Goal: Task Accomplishment & Management: Complete application form

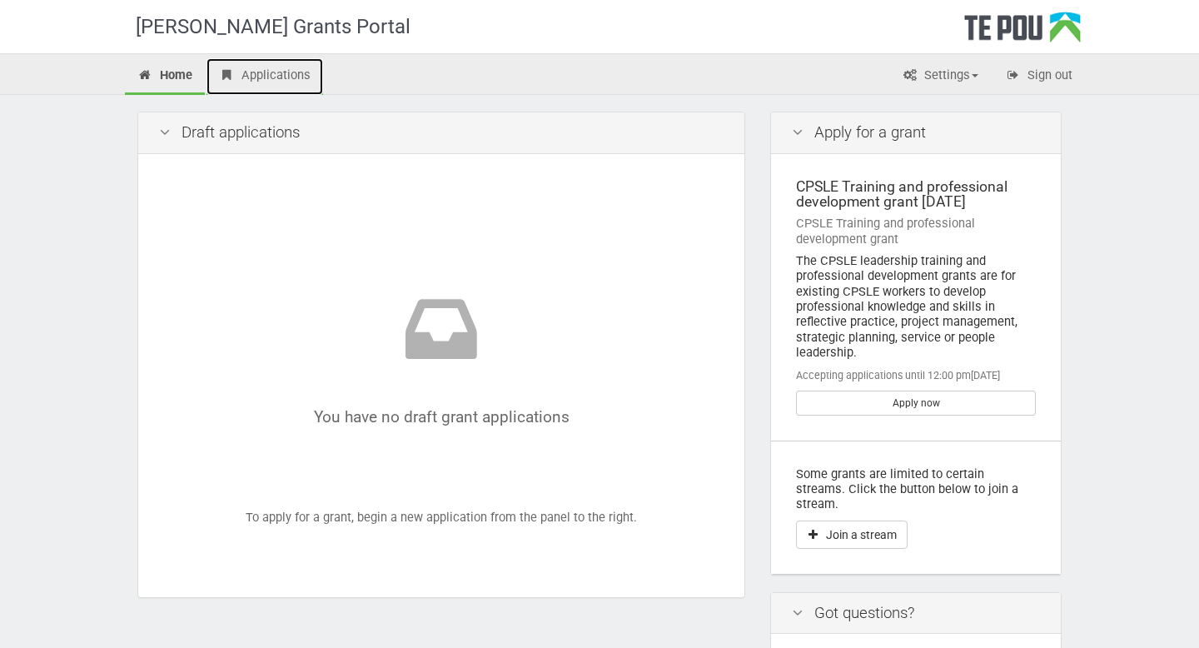
click at [286, 73] on link "Applications" at bounding box center [264, 76] width 117 height 37
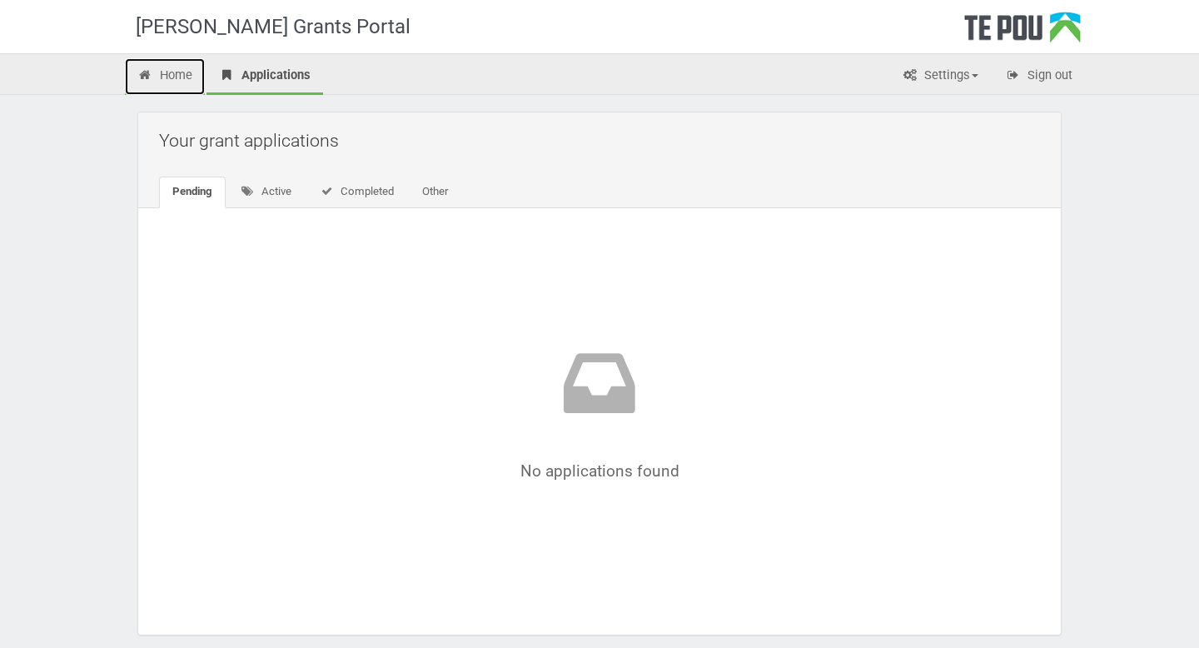
click at [165, 77] on link "Home" at bounding box center [165, 76] width 80 height 37
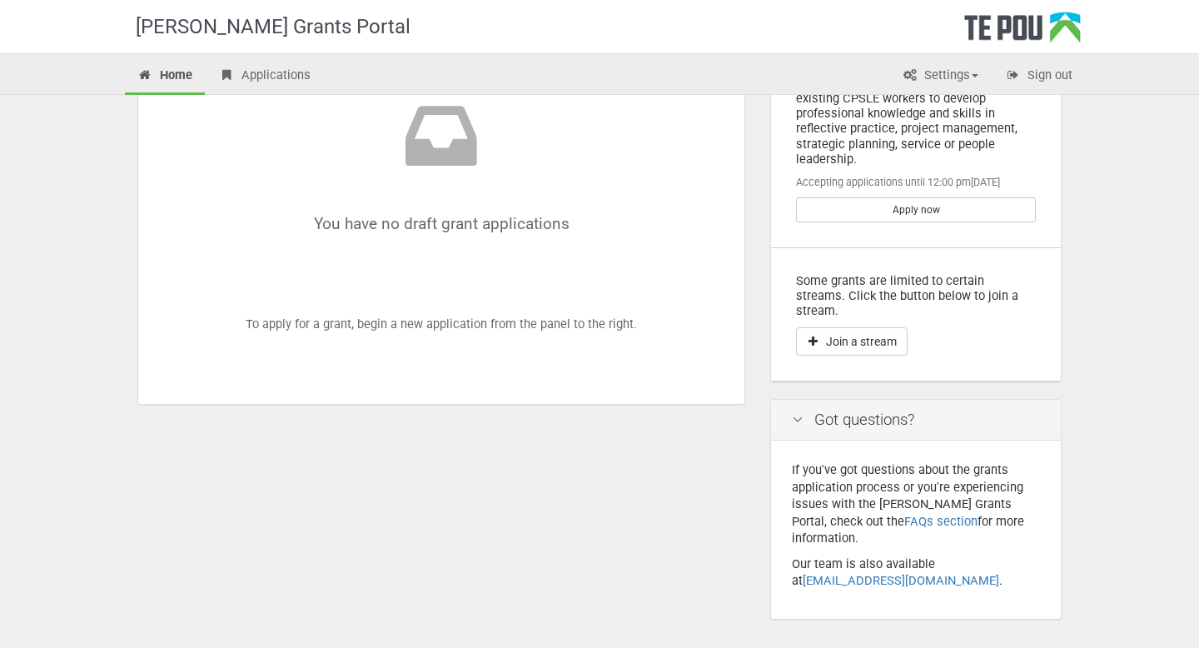
scroll to position [196, 0]
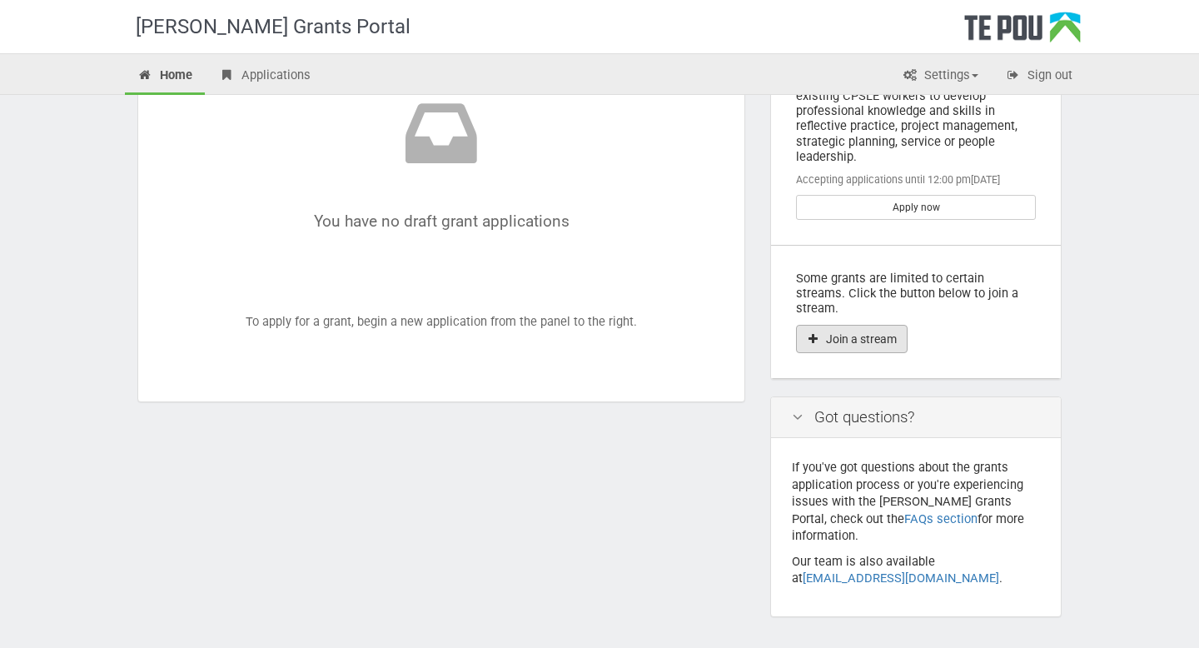
click at [848, 325] on button "Join a stream" at bounding box center [852, 339] width 112 height 28
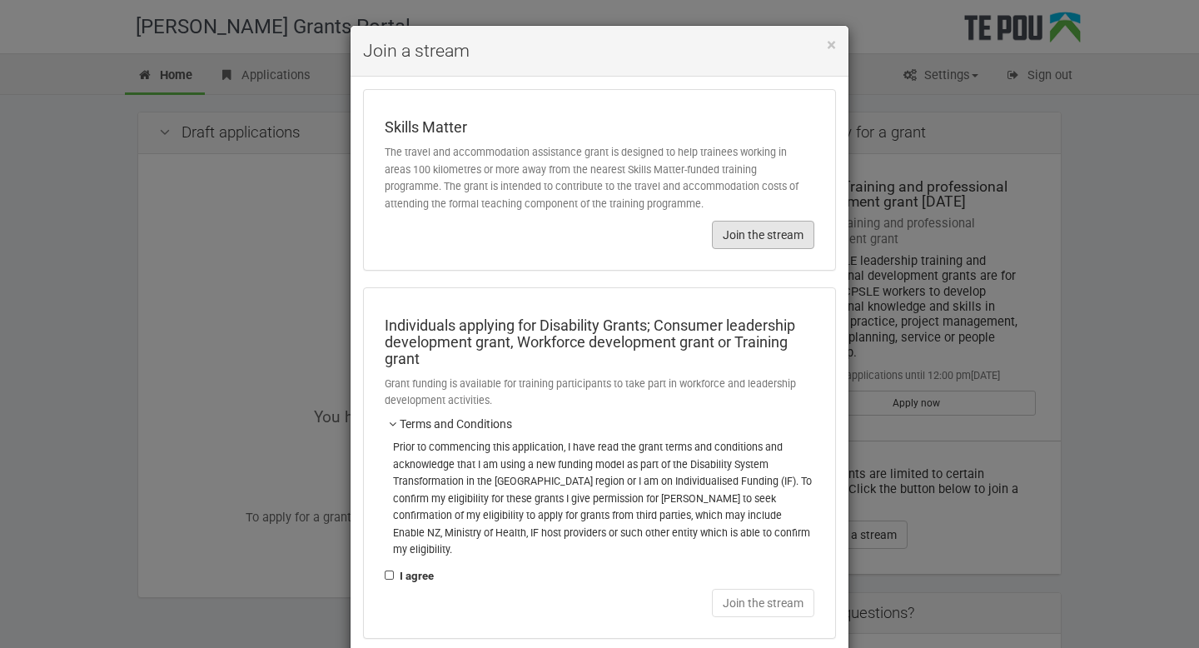
click at [760, 235] on button "Join the stream" at bounding box center [763, 235] width 102 height 28
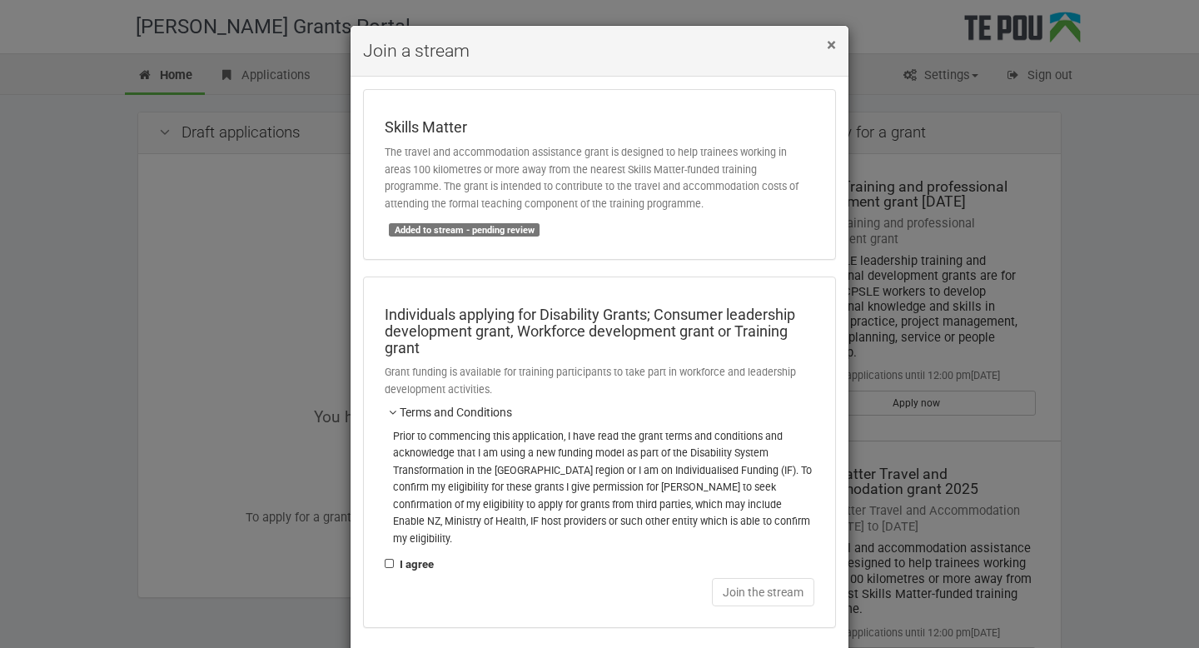
click at [832, 44] on span "×" at bounding box center [831, 45] width 9 height 20
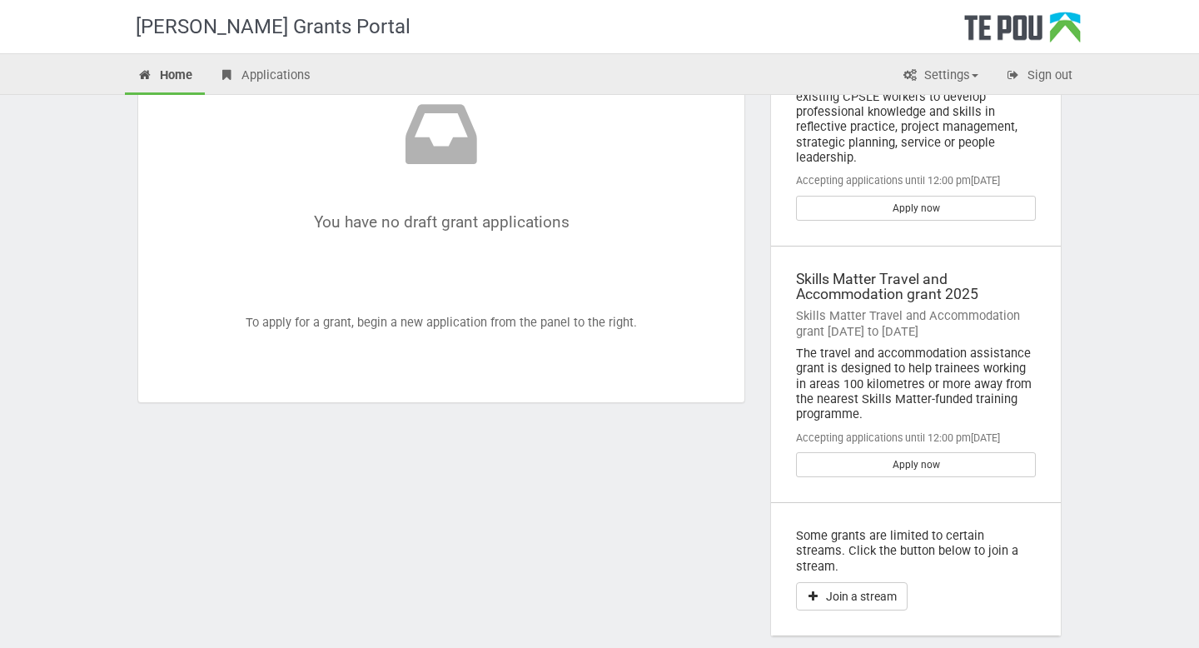
scroll to position [221, 0]
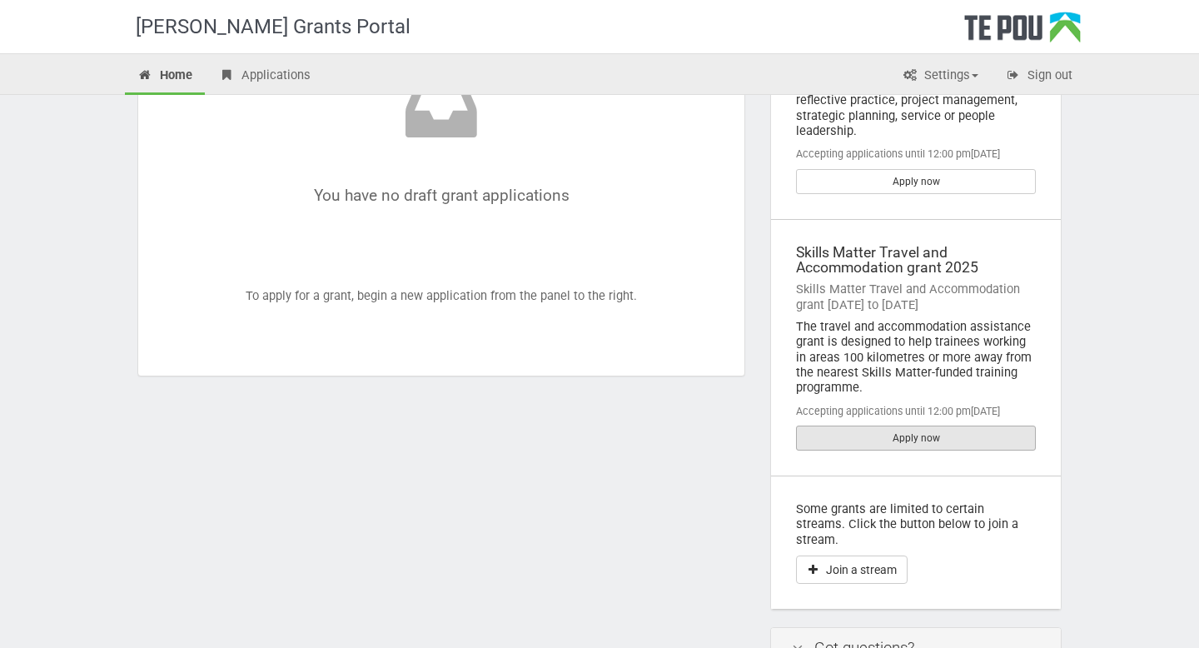
click at [830, 432] on link "Apply now" at bounding box center [916, 437] width 240 height 25
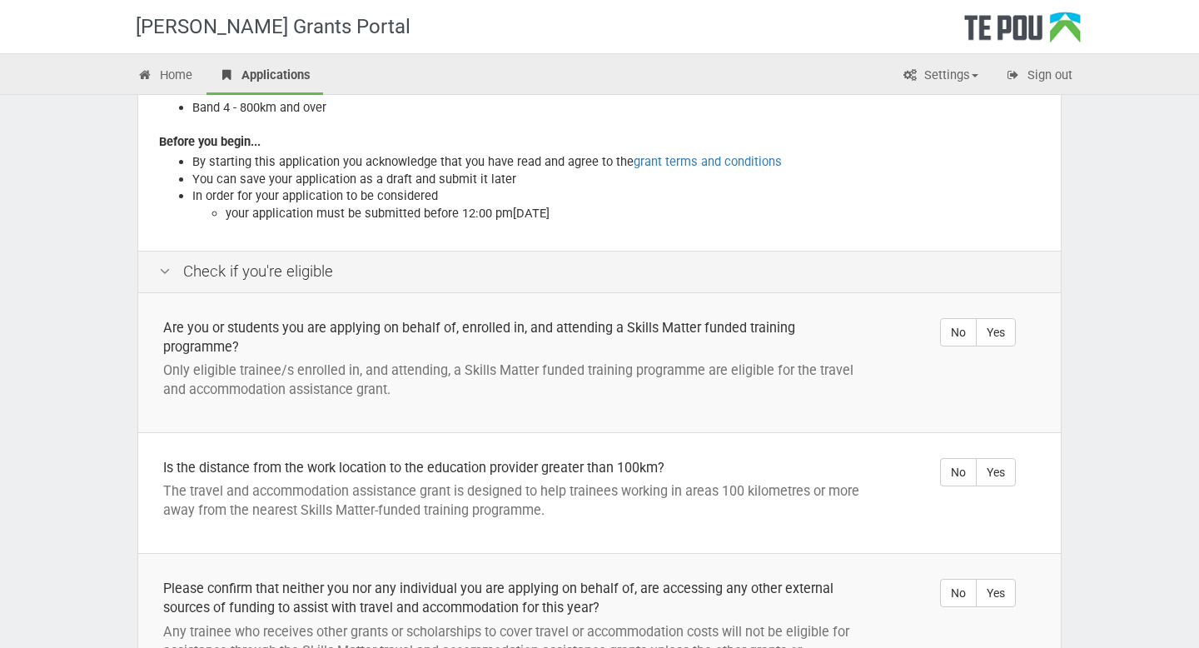
scroll to position [262, 0]
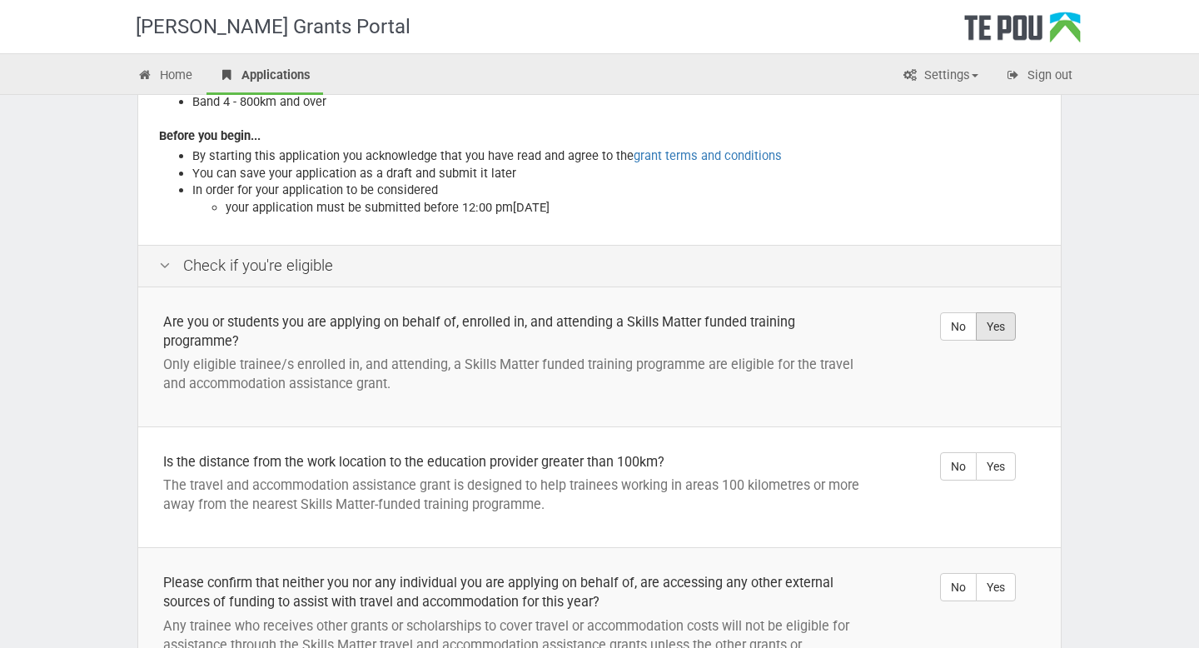
click at [996, 330] on label "Yes" at bounding box center [996, 326] width 40 height 28
radio input "true"
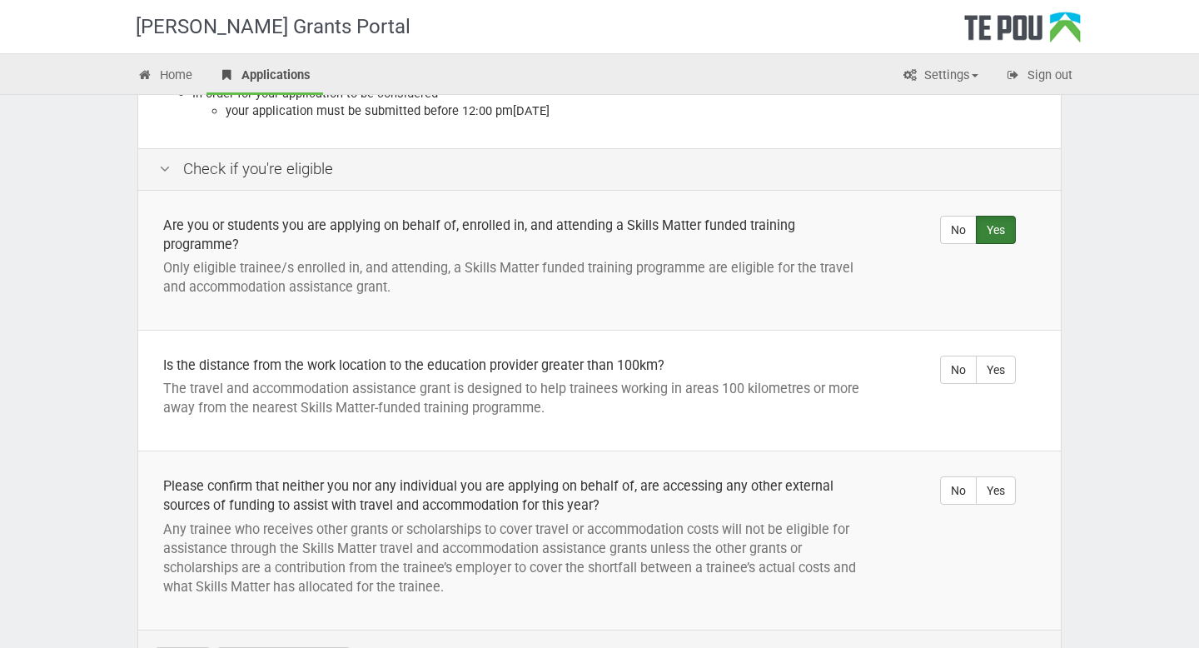
scroll to position [384, 0]
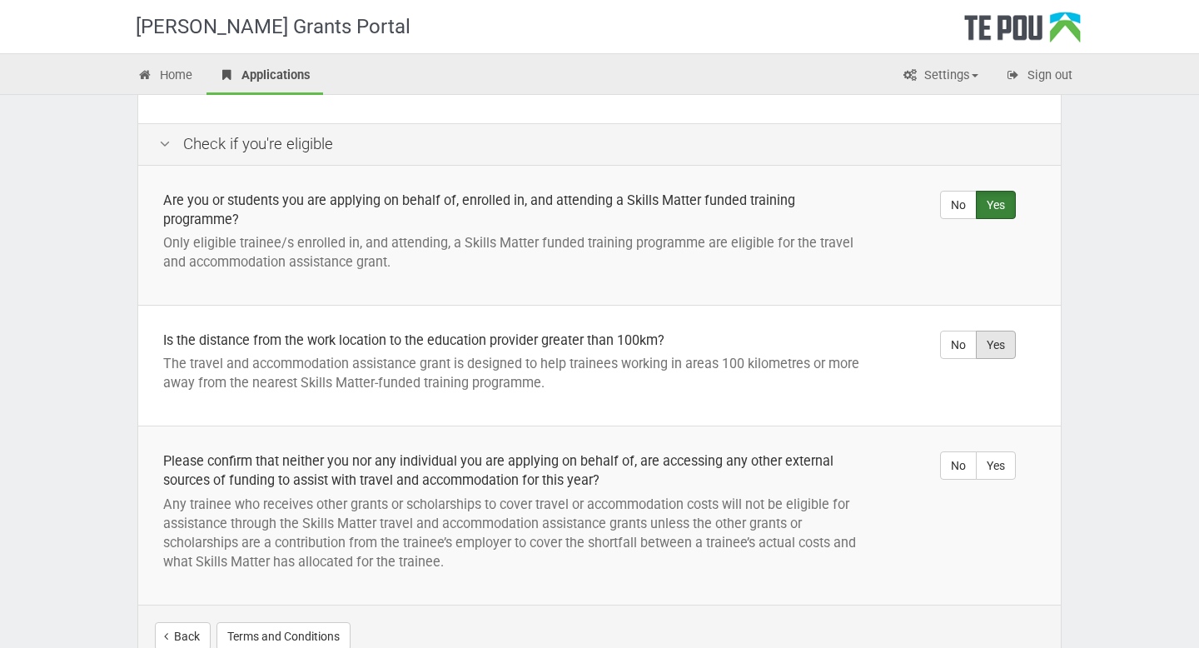
click at [999, 345] on label "Yes" at bounding box center [996, 345] width 40 height 28
radio input "true"
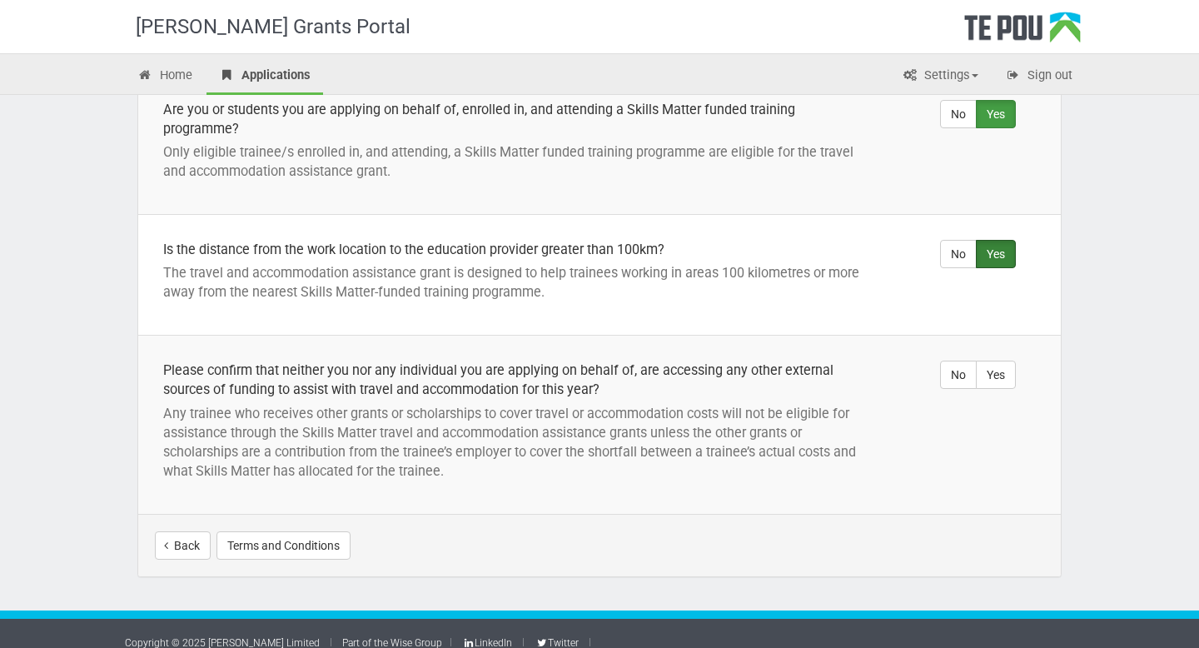
scroll to position [476, 0]
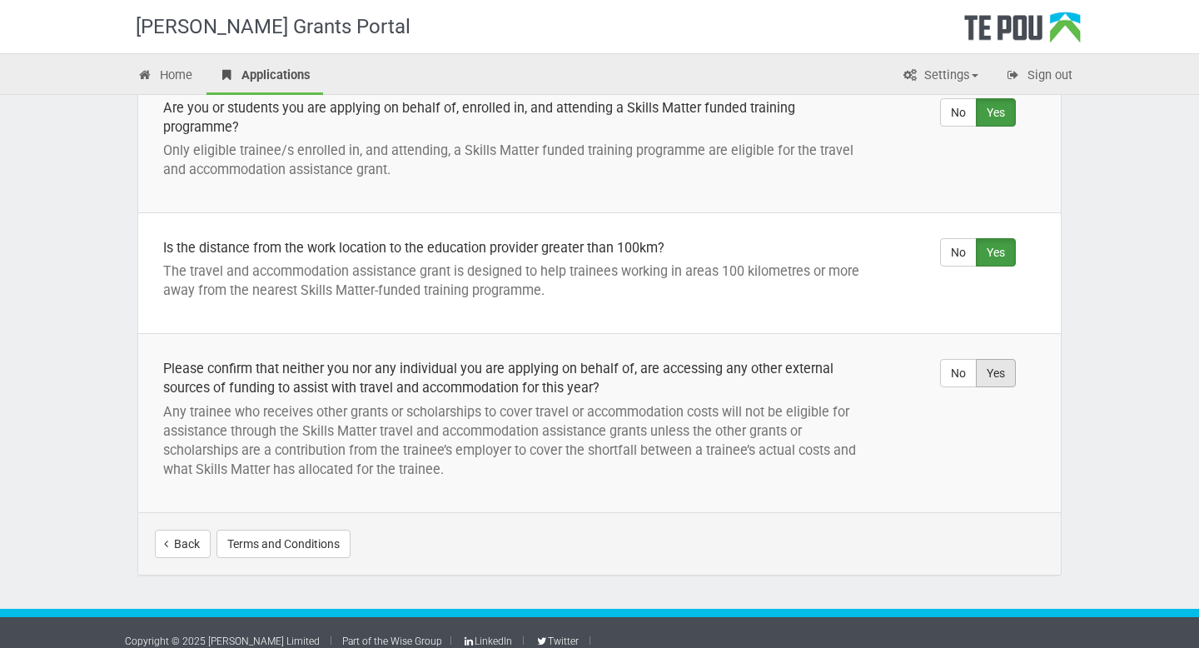
click at [996, 370] on label "Yes" at bounding box center [996, 373] width 40 height 28
radio input "true"
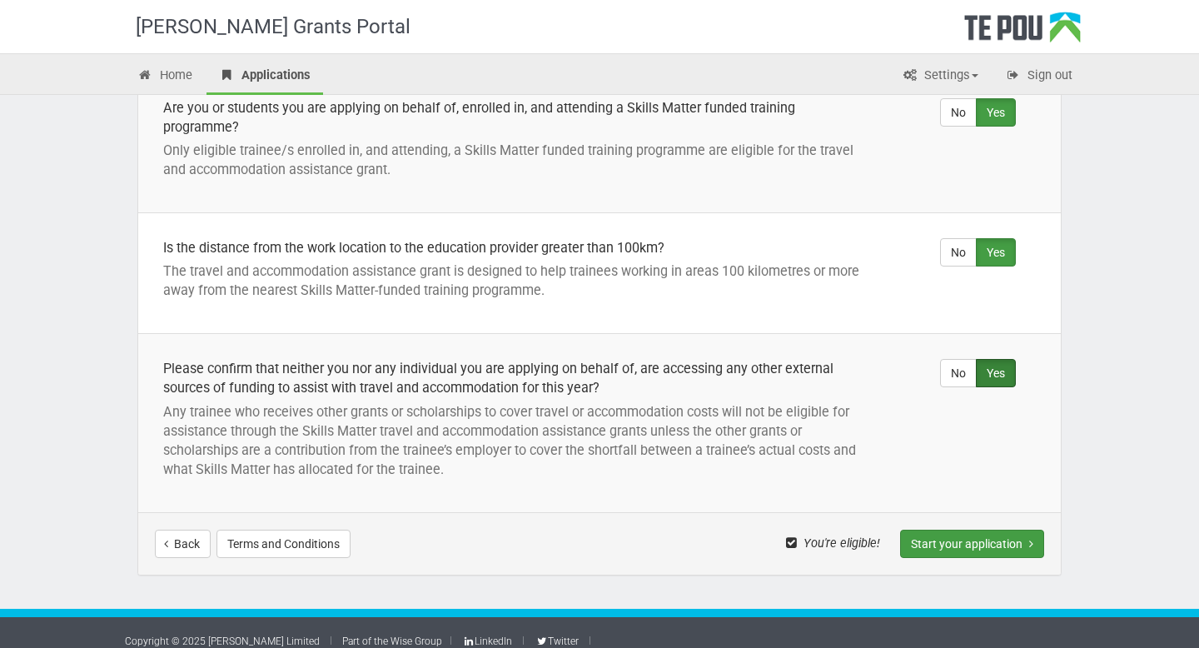
click at [962, 542] on button "Start your application" at bounding box center [972, 543] width 144 height 28
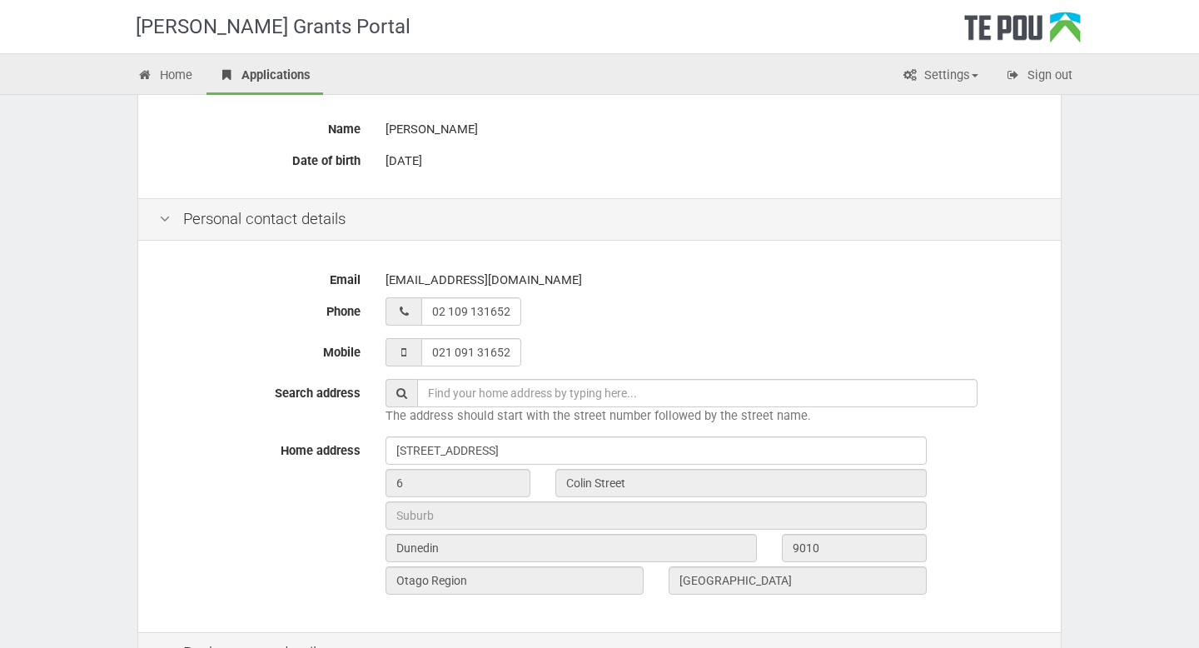
scroll to position [283, 0]
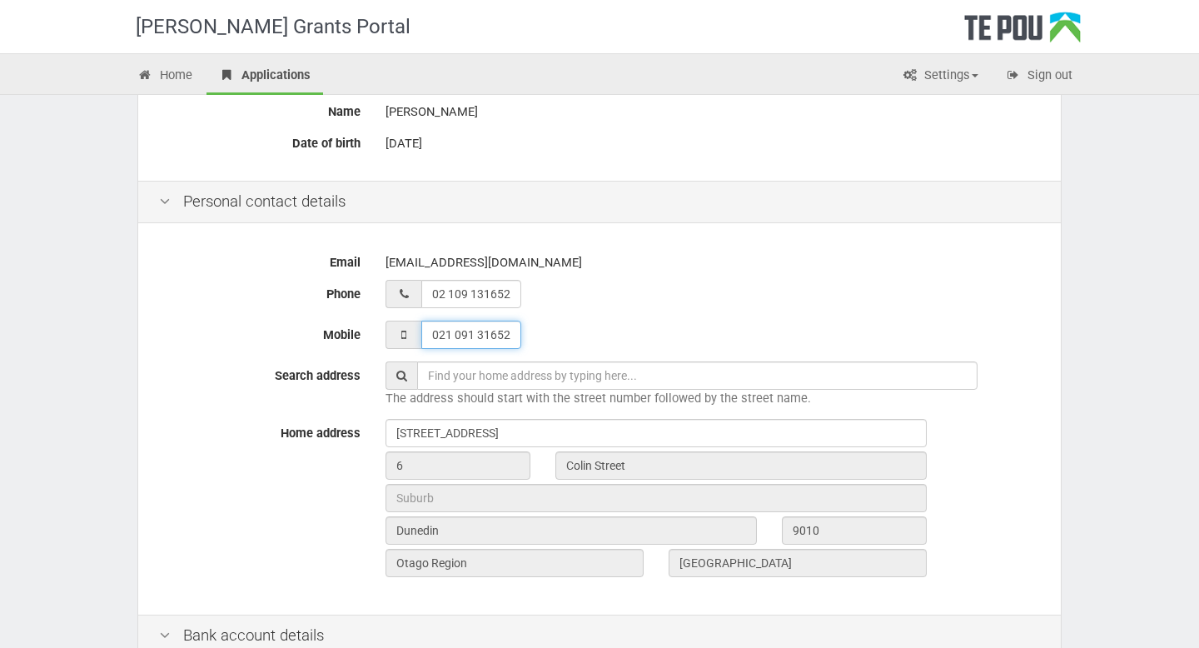
click at [451, 330] on input "021 091 31652" at bounding box center [471, 335] width 100 height 28
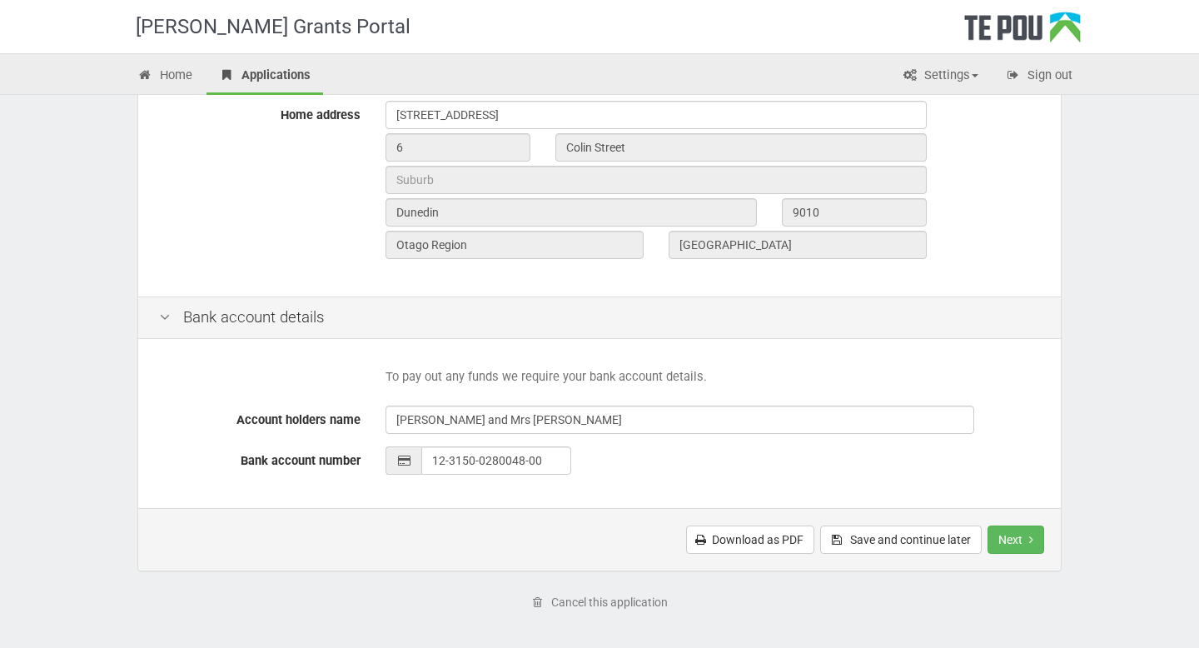
scroll to position [666, 0]
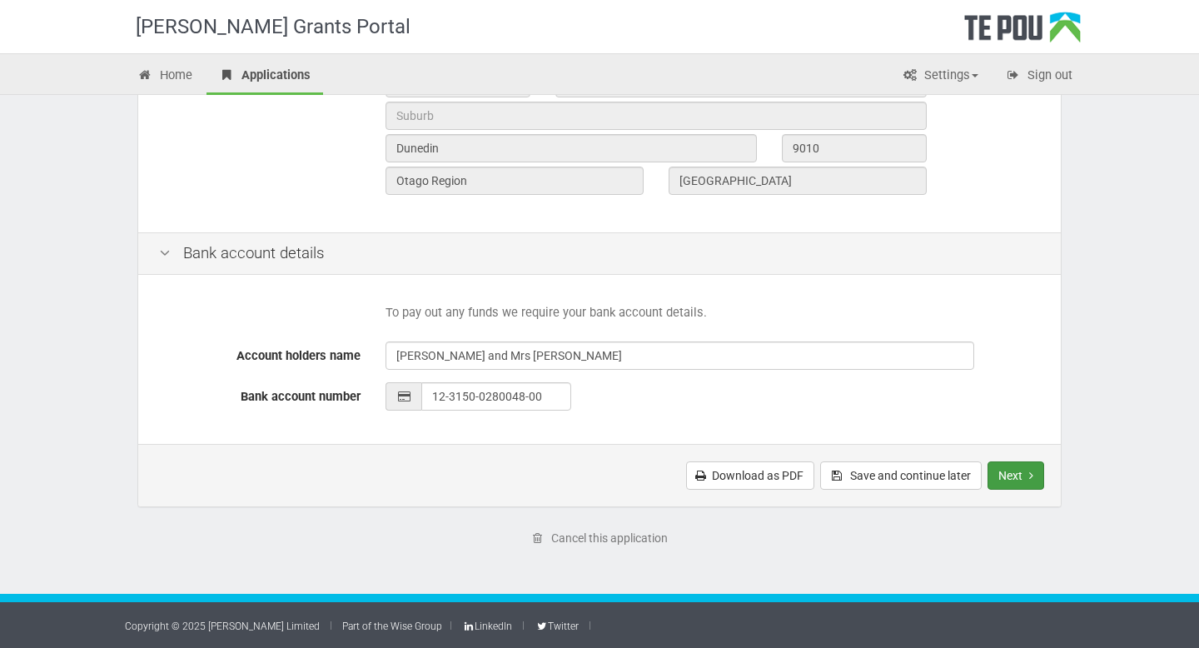
click at [1004, 464] on button "Next" at bounding box center [1015, 475] width 57 height 28
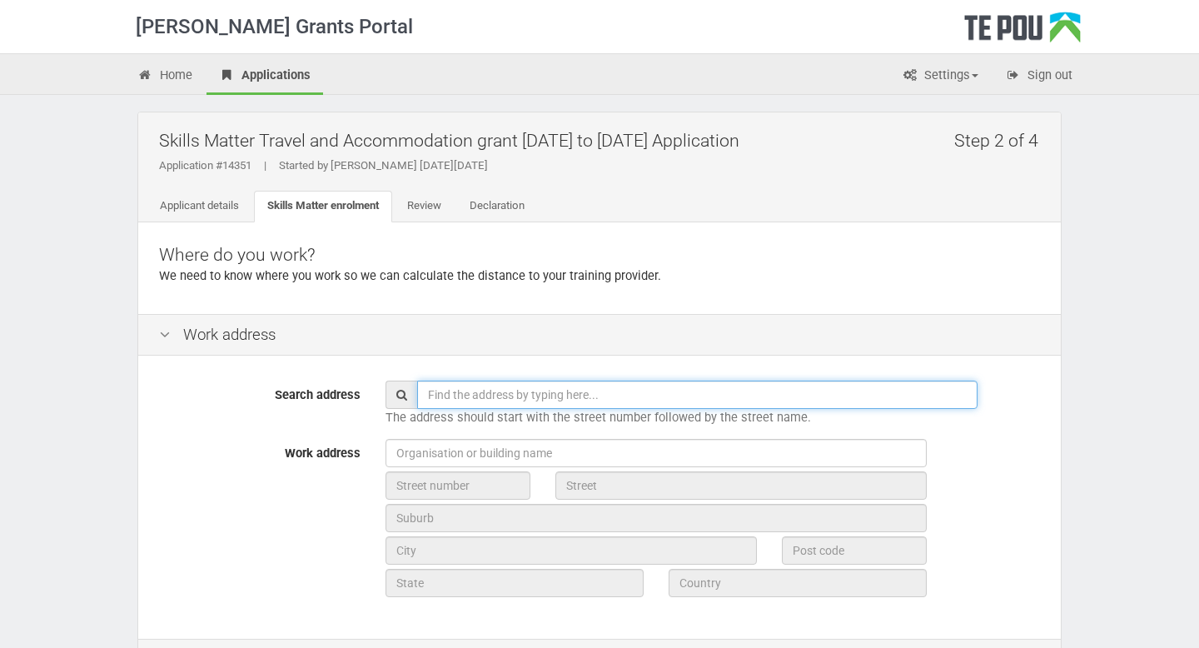
click at [649, 396] on input "text" at bounding box center [697, 394] width 560 height 28
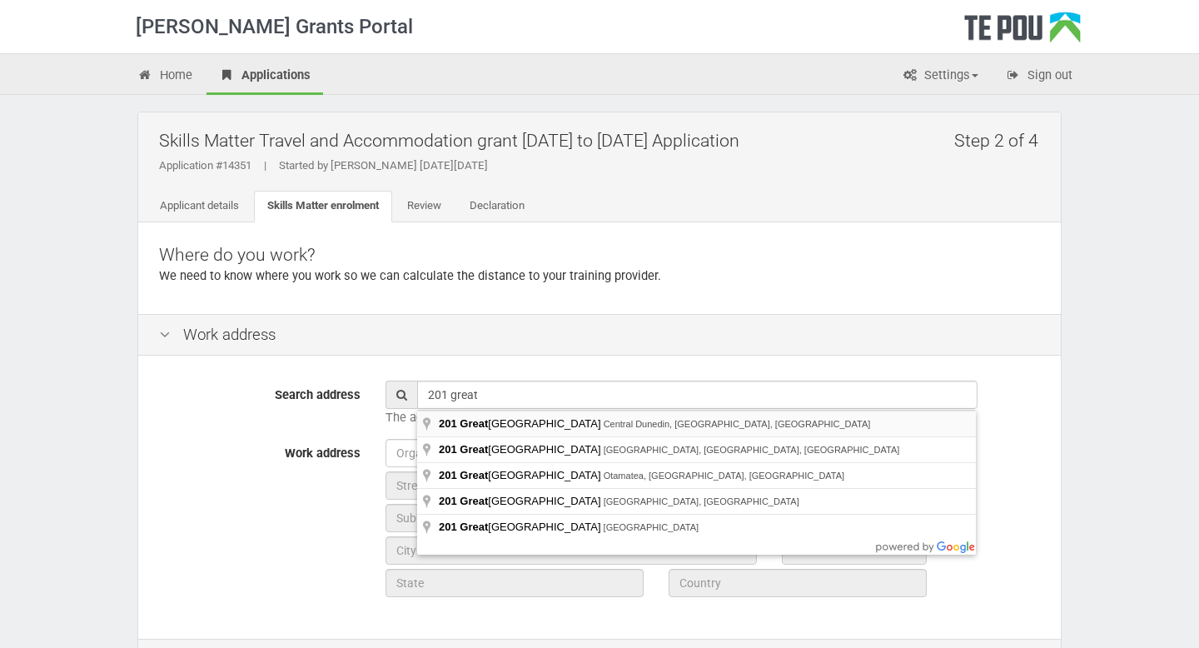
type input "201 Great King Street, Central Dunedin, Dunedin, New Zealand"
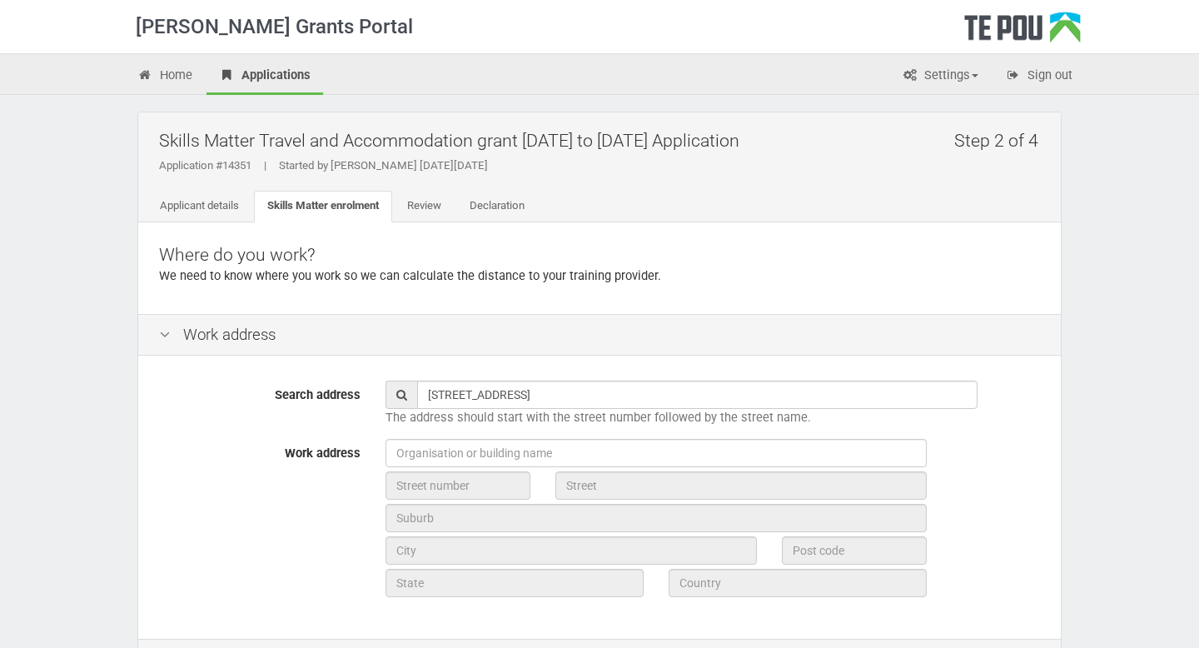
type input "201"
type input "[GEOGRAPHIC_DATA]"
type input "Dunedin"
type input "9016"
type input "Otago Region"
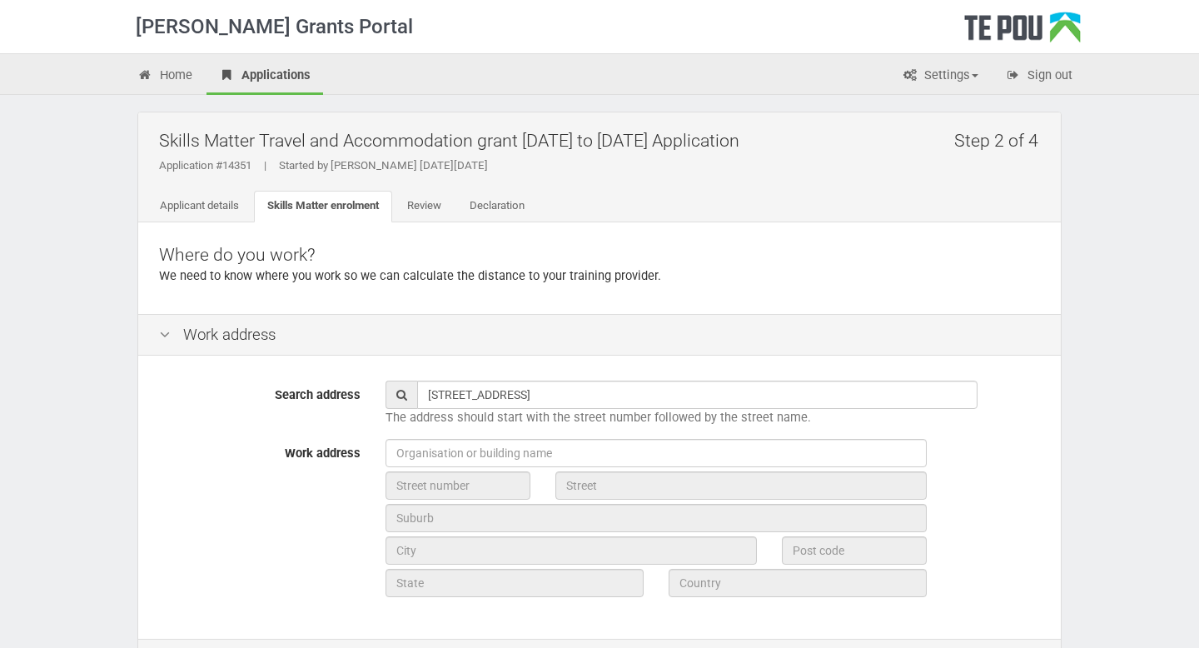
type input "[GEOGRAPHIC_DATA]"
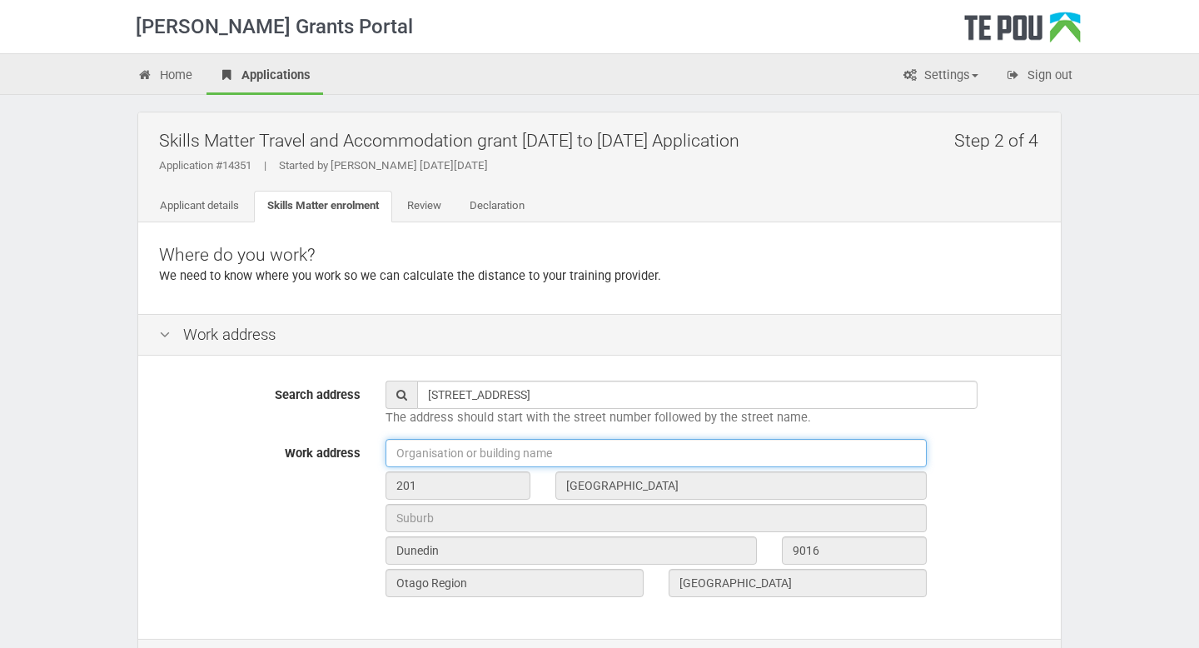
click at [494, 453] on input "text" at bounding box center [655, 453] width 541 height 28
type input "T"
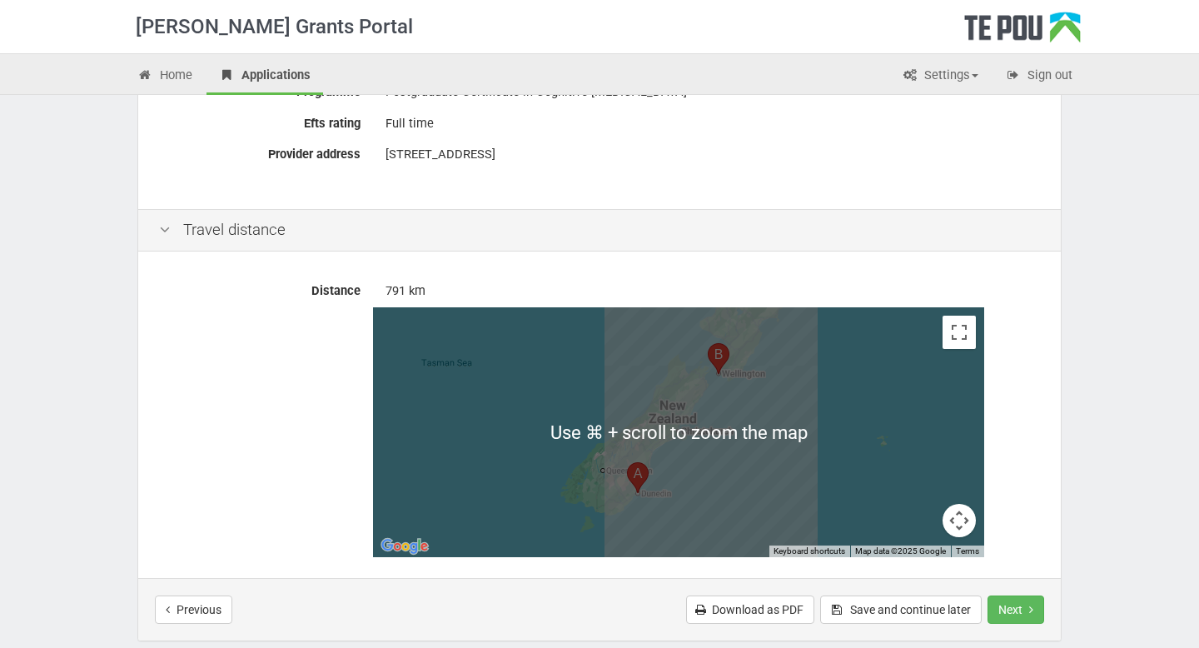
scroll to position [661, 0]
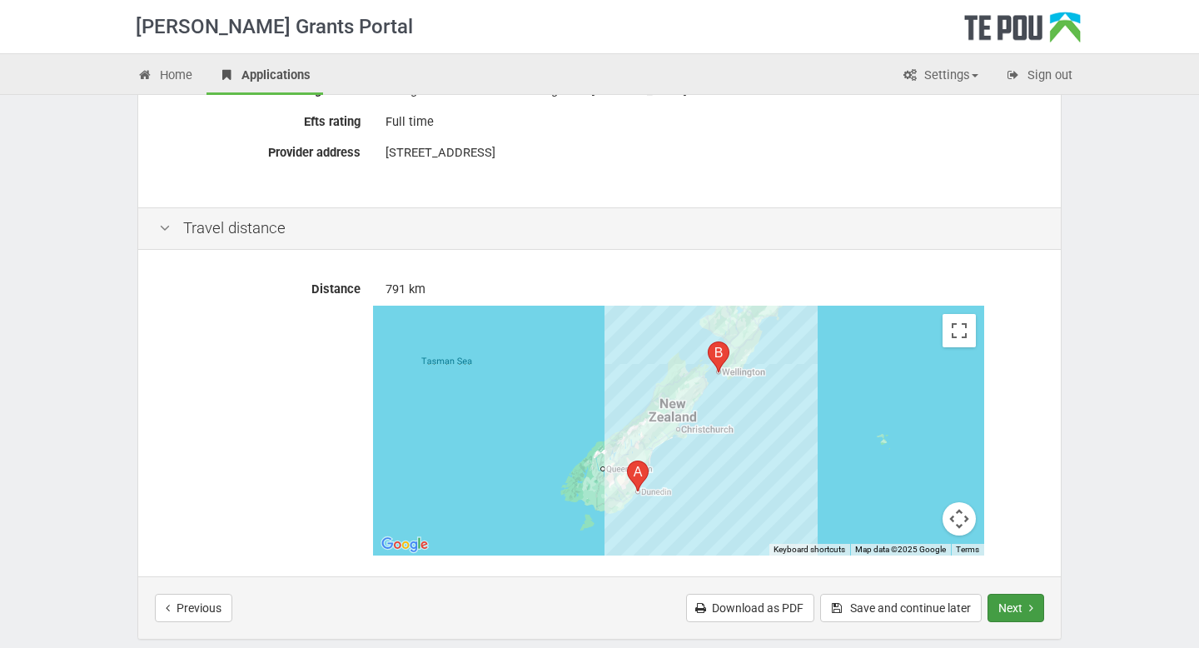
type input "Health NZ, Dunedin Hospital"
click at [1012, 605] on button "Next" at bounding box center [1015, 608] width 57 height 28
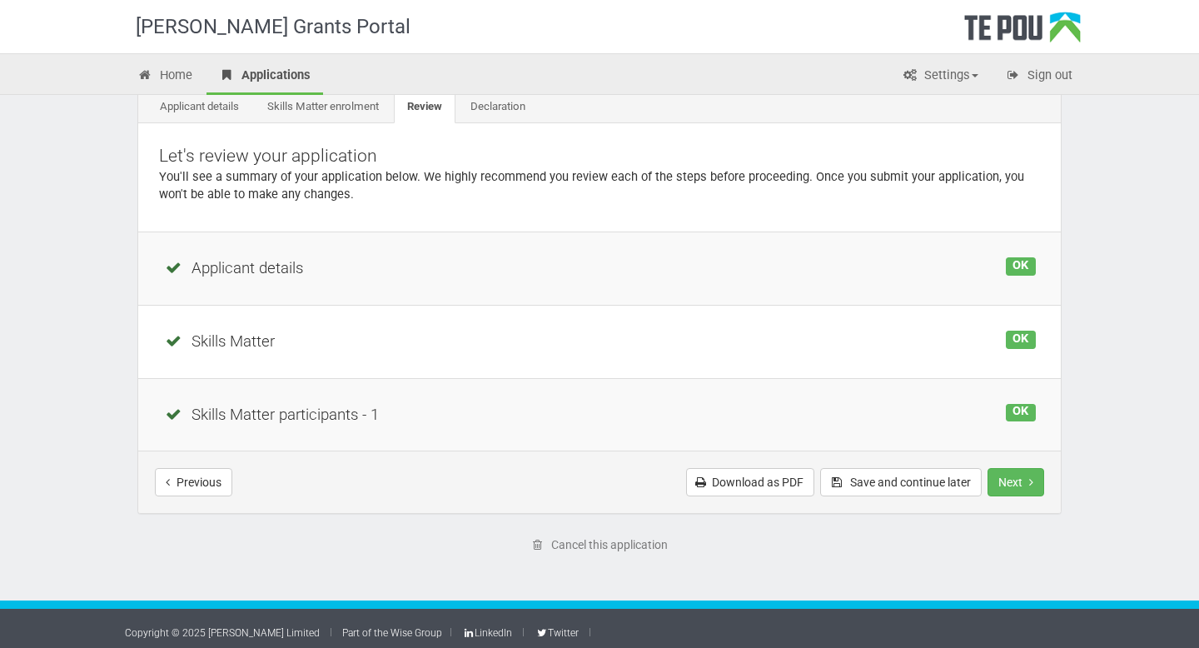
scroll to position [103, 0]
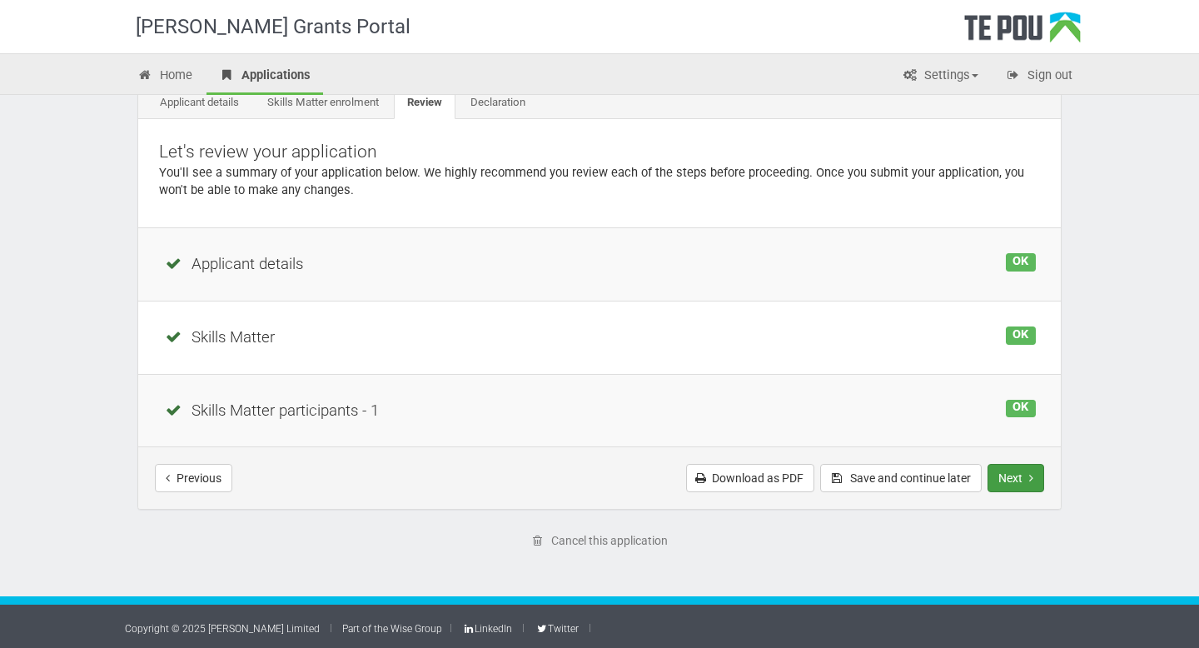
click at [1019, 479] on button "Next" at bounding box center [1015, 478] width 57 height 28
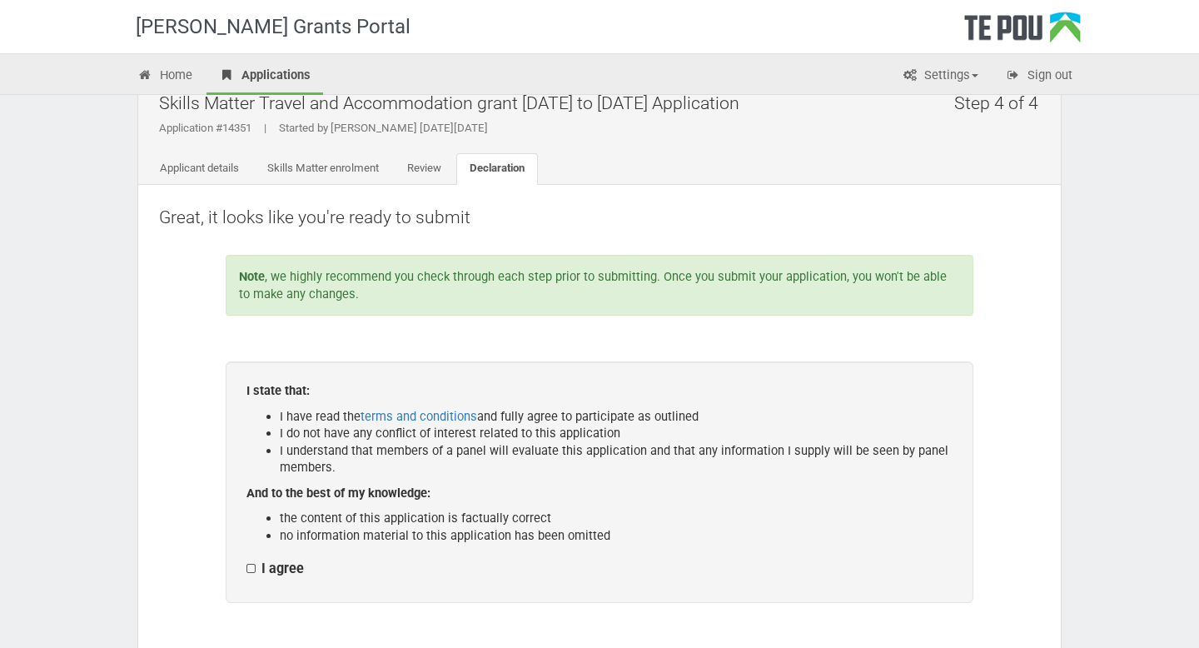
scroll to position [37, 0]
click at [200, 168] on link "Applicant details" at bounding box center [200, 170] width 106 height 32
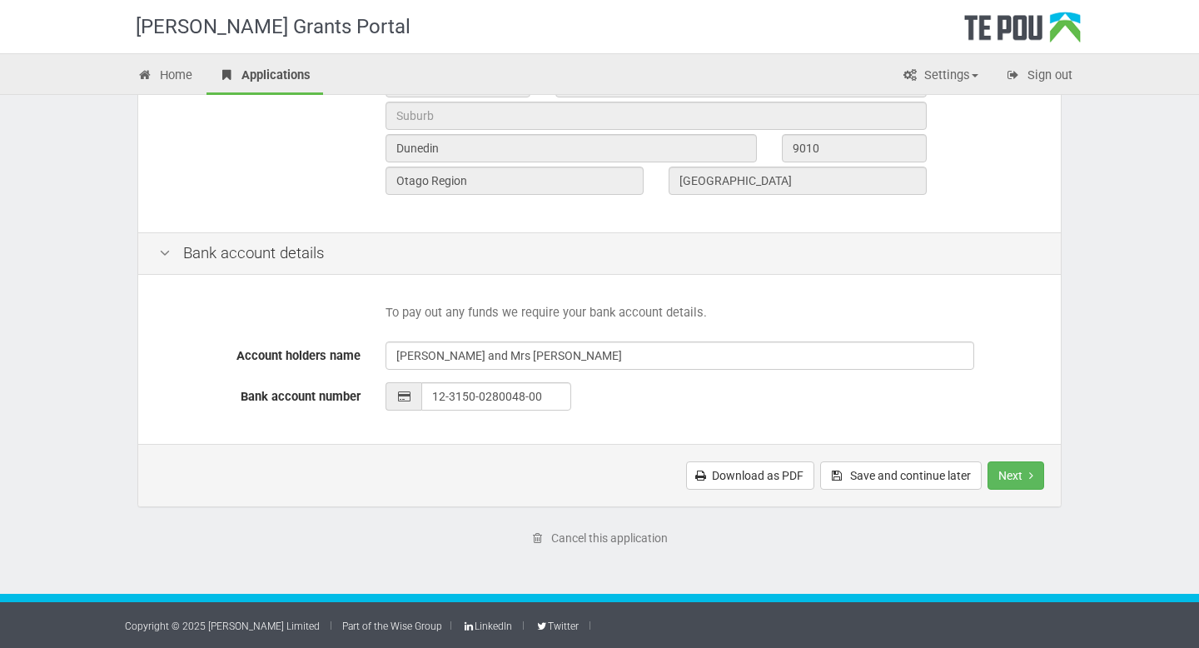
scroll to position [660, 0]
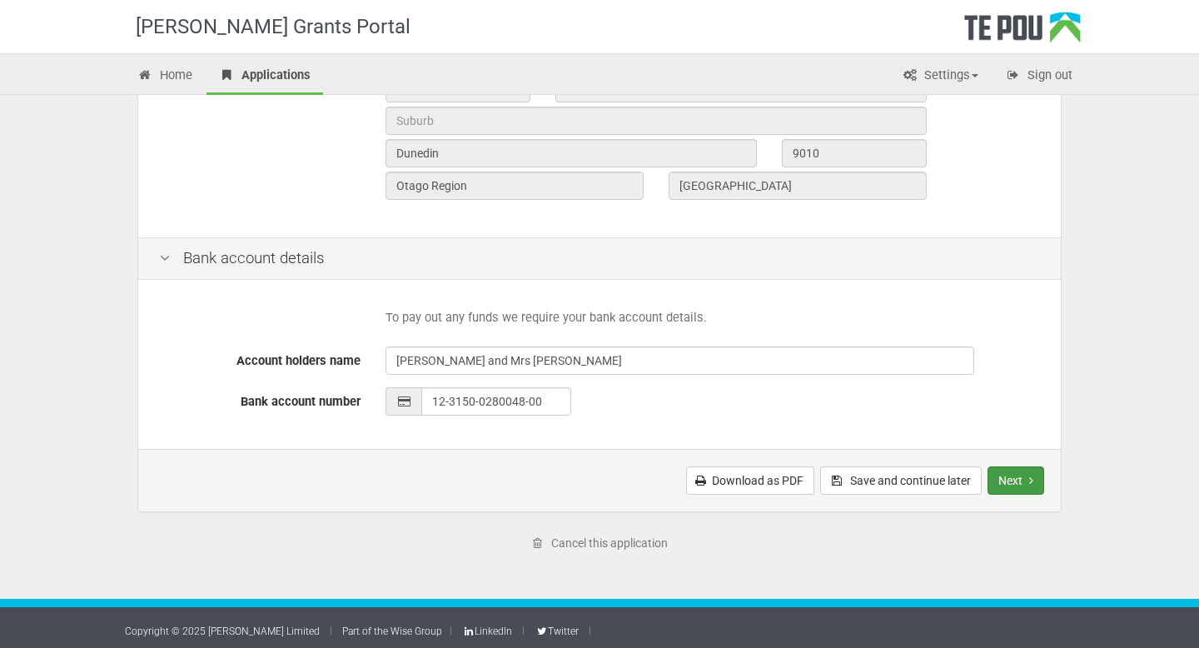
click at [1020, 474] on button "Next" at bounding box center [1015, 480] width 57 height 28
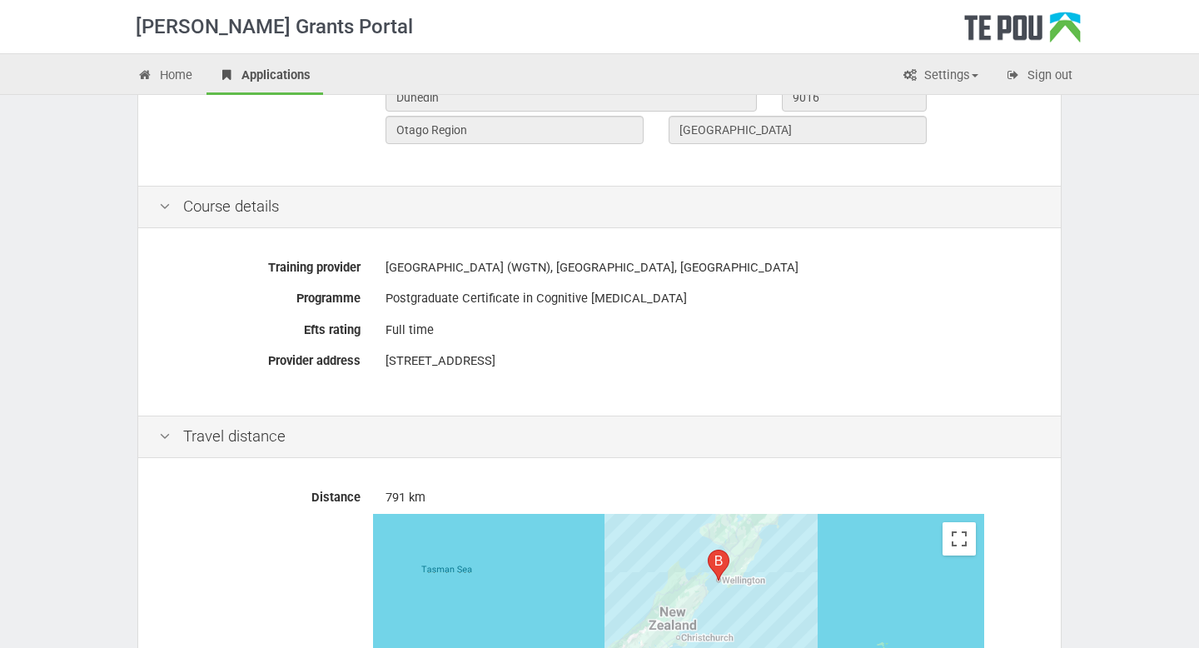
scroll to position [794, 0]
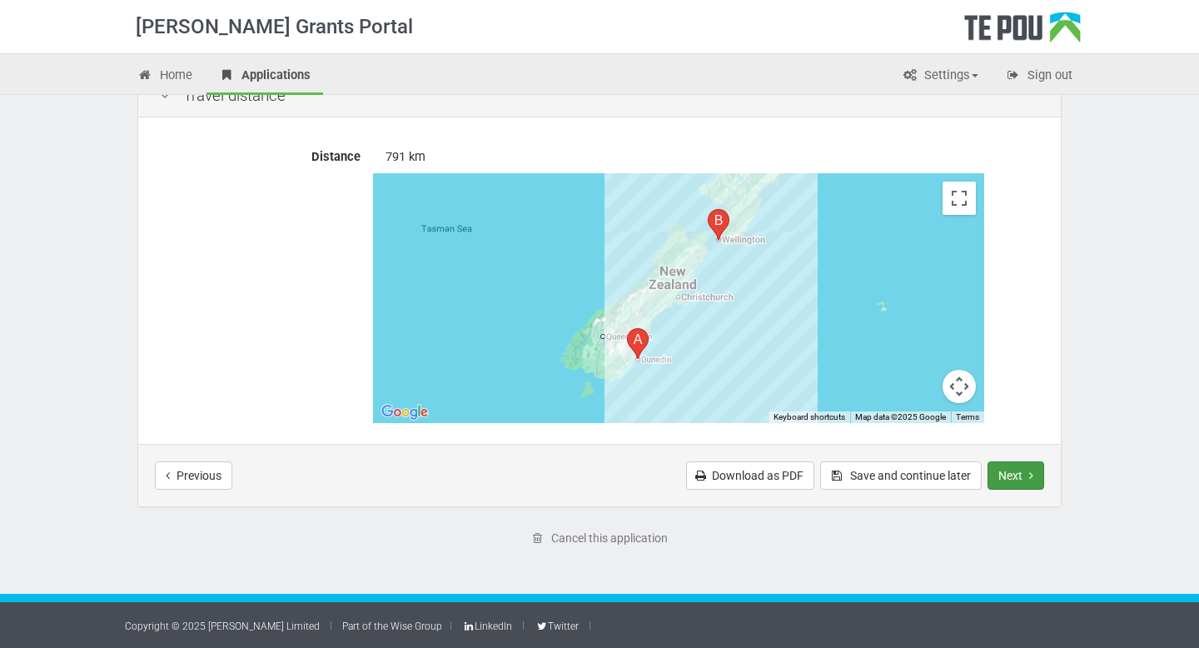
click at [1024, 467] on button "Next" at bounding box center [1015, 475] width 57 height 28
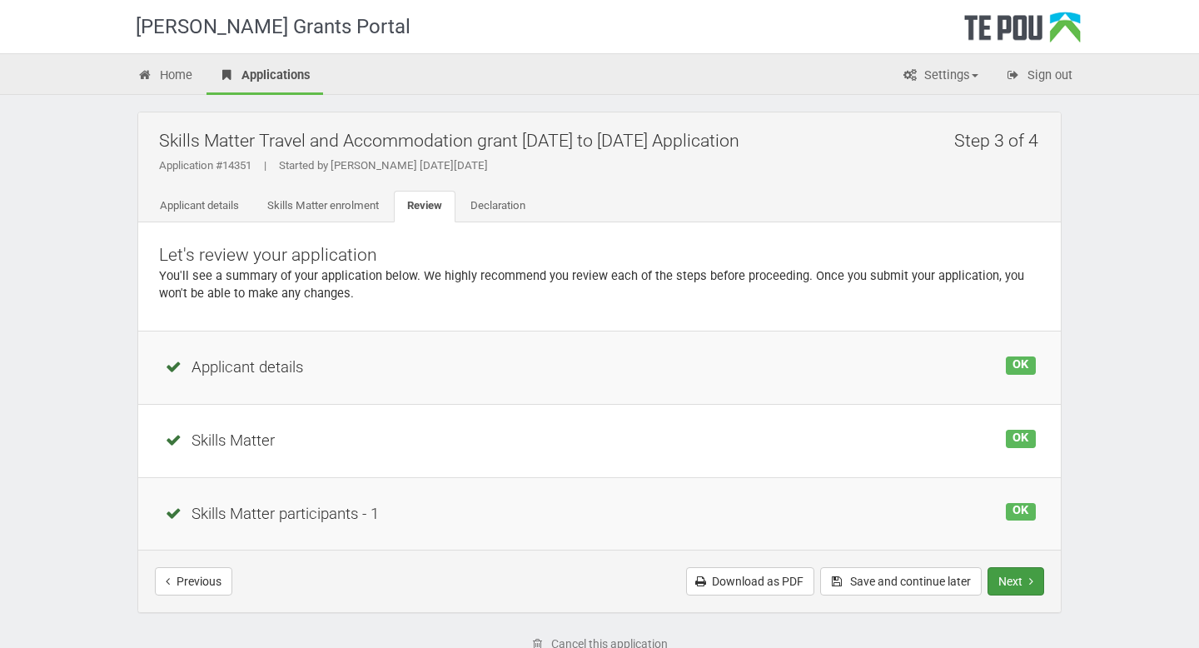
click at [1017, 579] on button "Next" at bounding box center [1015, 581] width 57 height 28
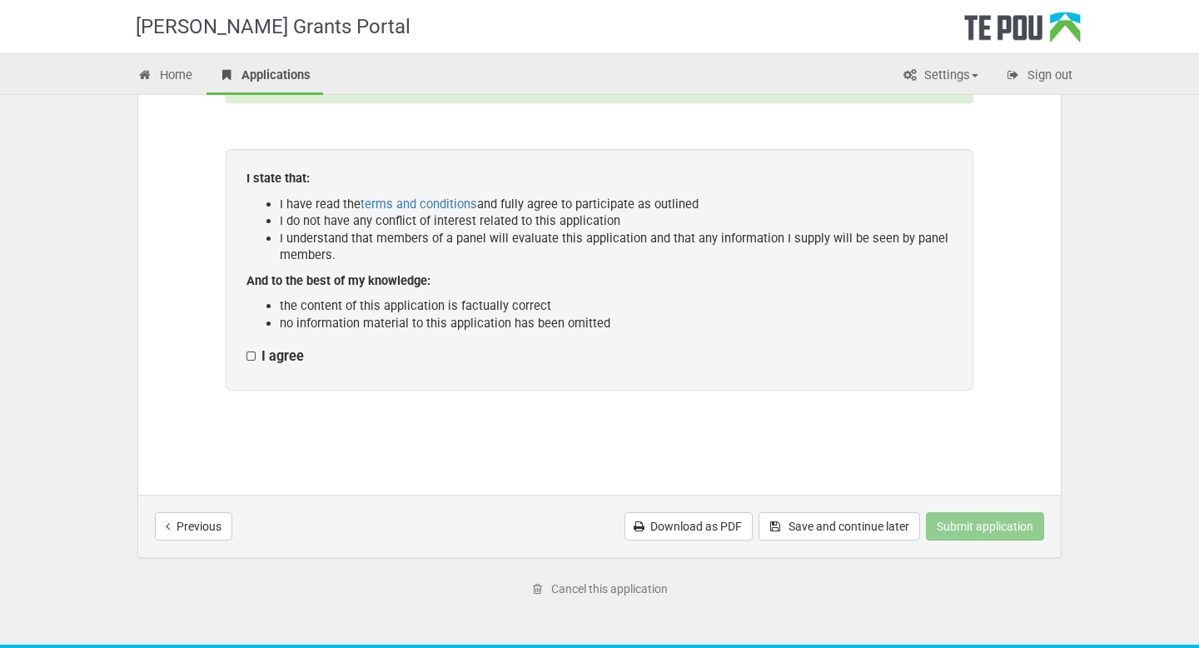
scroll to position [253, 0]
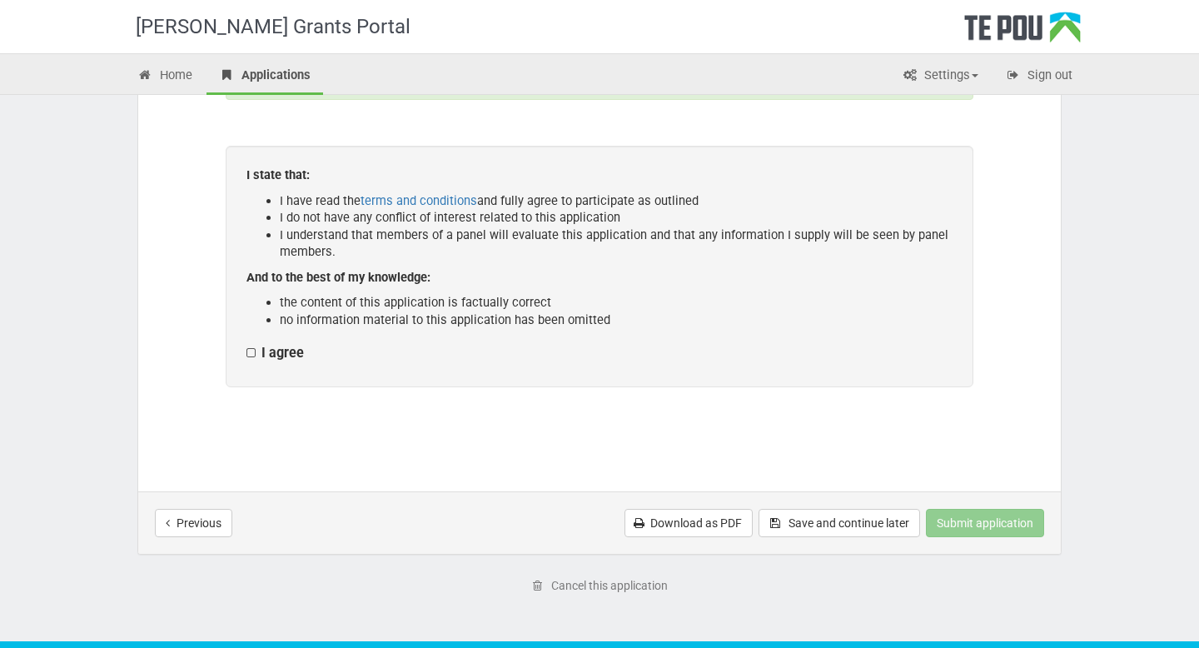
click at [249, 359] on label "I agree" at bounding box center [274, 353] width 57 height 17
click at [246, 345] on input "I agree" at bounding box center [246, 344] width 1 height 1
checkbox input "true"
click at [1003, 525] on button "Submit application" at bounding box center [985, 523] width 118 height 28
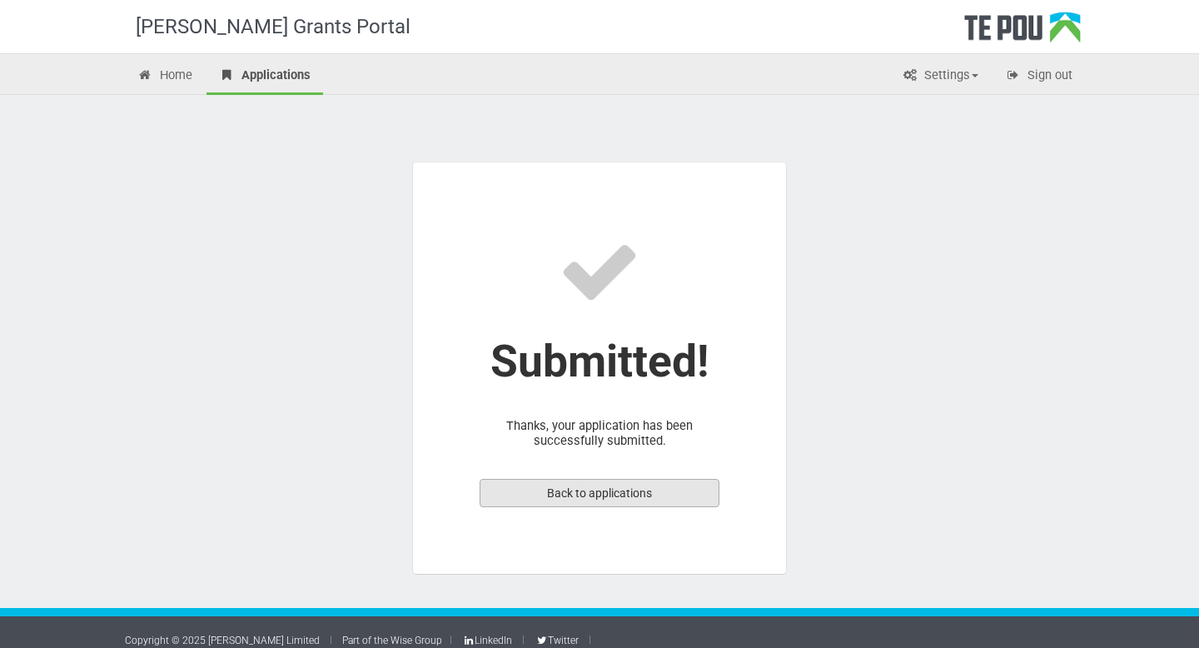
click at [649, 488] on link "Back to applications" at bounding box center [600, 493] width 240 height 28
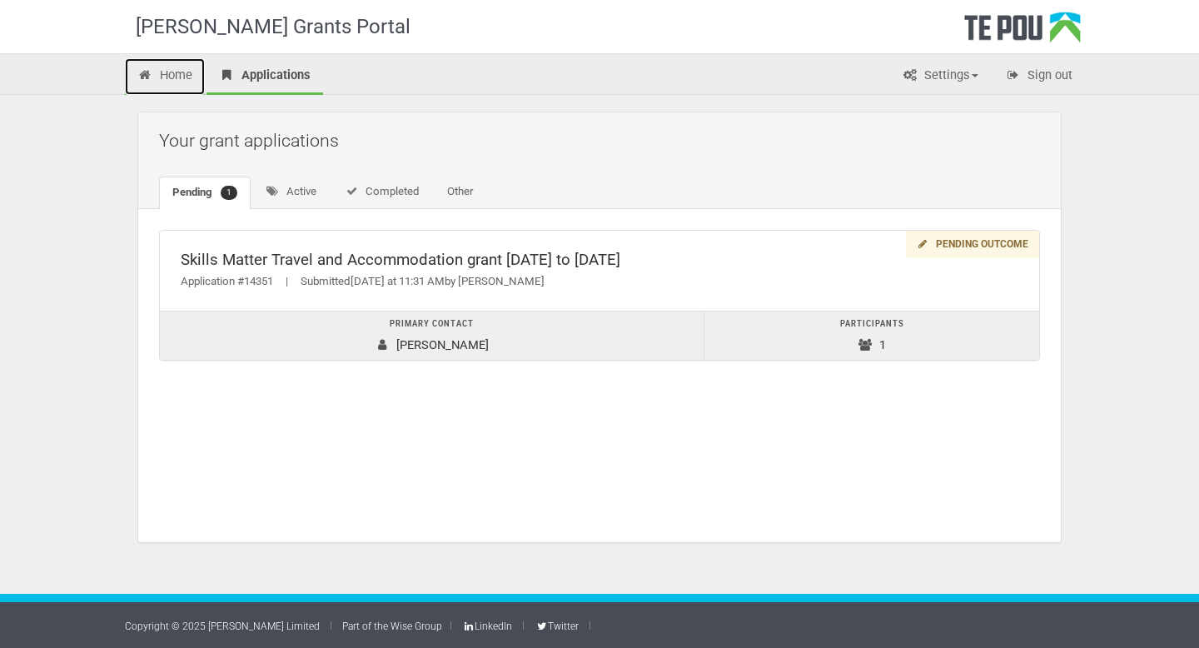
click at [184, 74] on link "Home" at bounding box center [165, 76] width 80 height 37
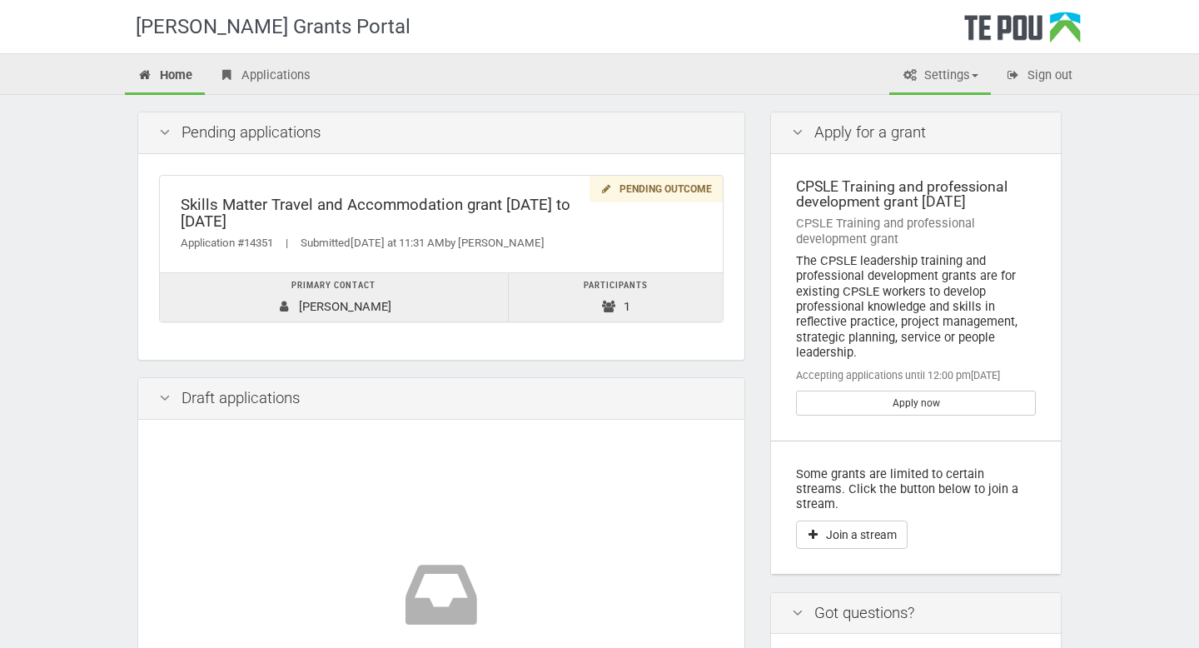
click at [965, 72] on link "Settings" at bounding box center [940, 76] width 102 height 37
click at [908, 107] on link "Profile" at bounding box center [926, 111] width 132 height 24
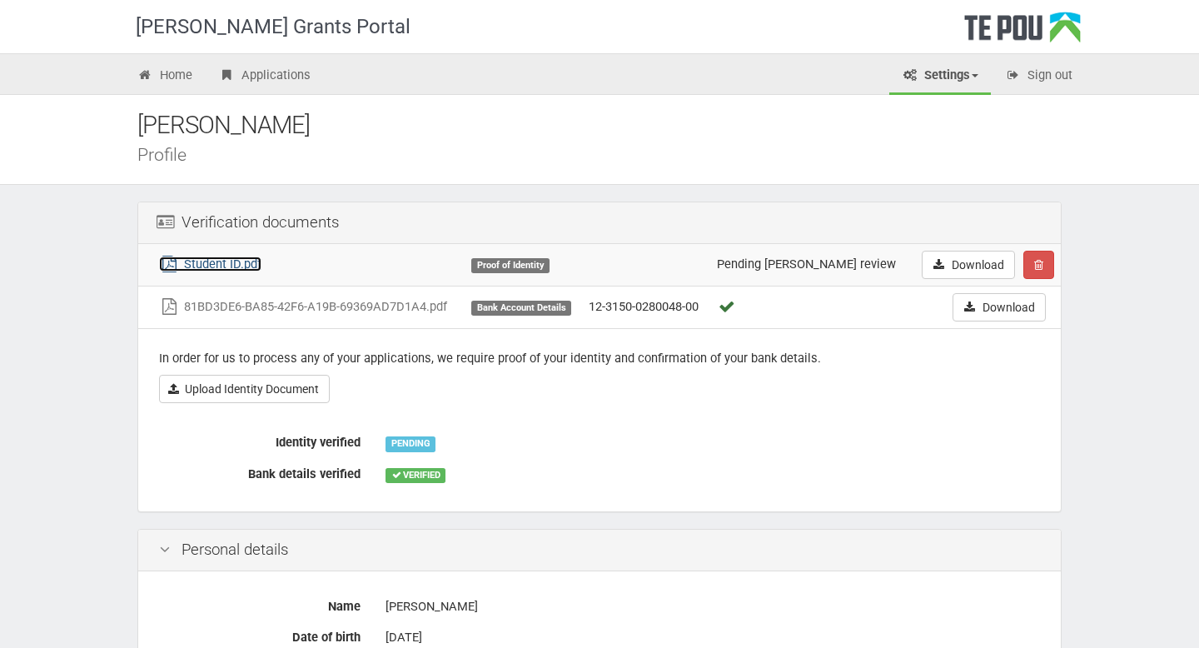
click at [219, 267] on link "Student ID.pdf" at bounding box center [210, 263] width 102 height 15
click at [1037, 261] on icon "button" at bounding box center [1038, 265] width 9 height 12
click at [1036, 264] on icon "button" at bounding box center [1038, 265] width 9 height 12
click at [1048, 299] on link "Confrim delete" at bounding box center [1090, 297] width 132 height 22
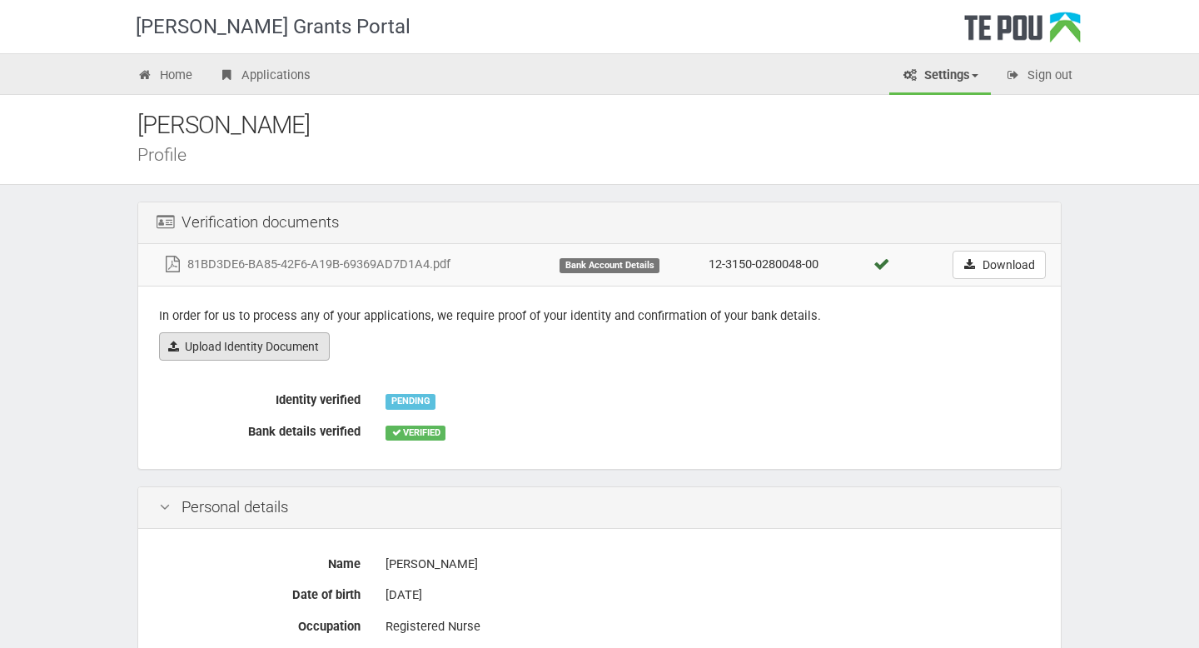
click at [287, 353] on link "Upload Identity Document" at bounding box center [244, 346] width 171 height 28
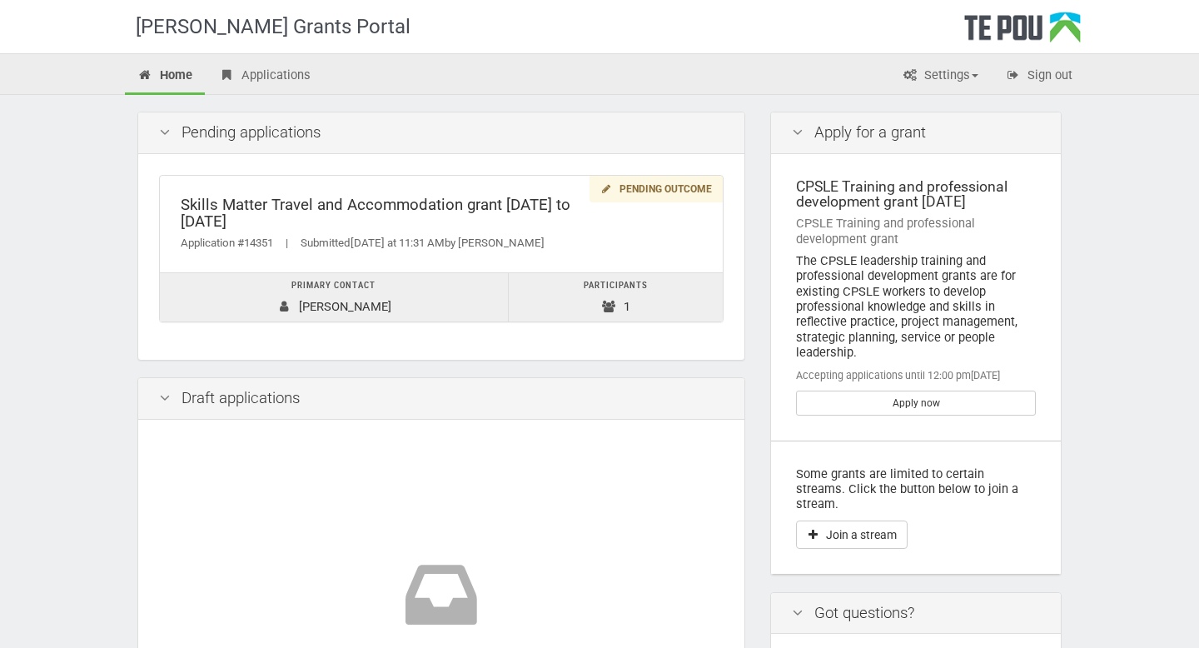
scroll to position [304, 0]
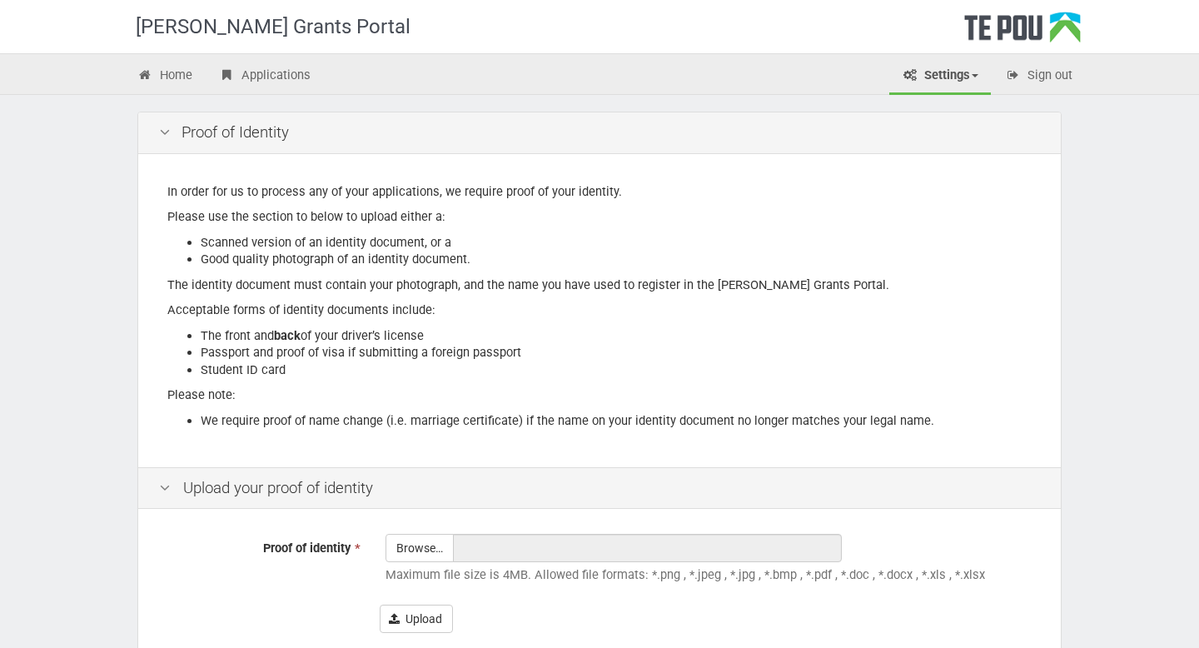
scroll to position [184, 0]
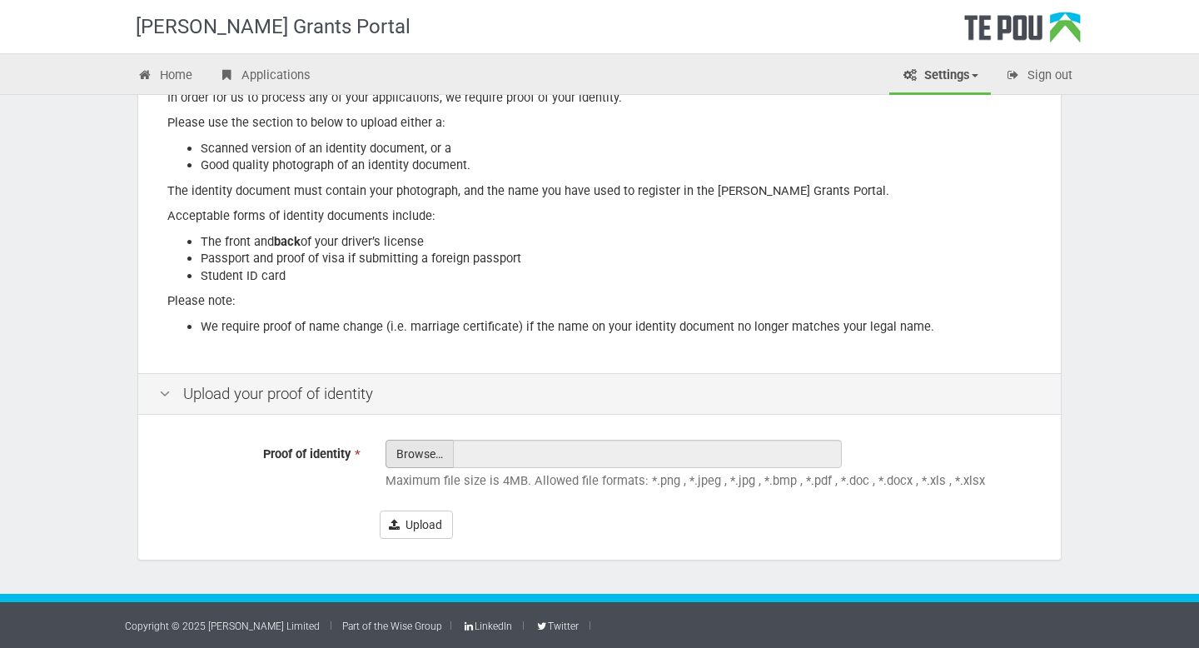
click at [424, 451] on input "Proof of identity *" at bounding box center [419, 499] width 67 height 119
type input "C:\fakepath\DL front.jpg"
type input "DL front.jpg"
click at [411, 519] on button "Upload" at bounding box center [416, 524] width 73 height 28
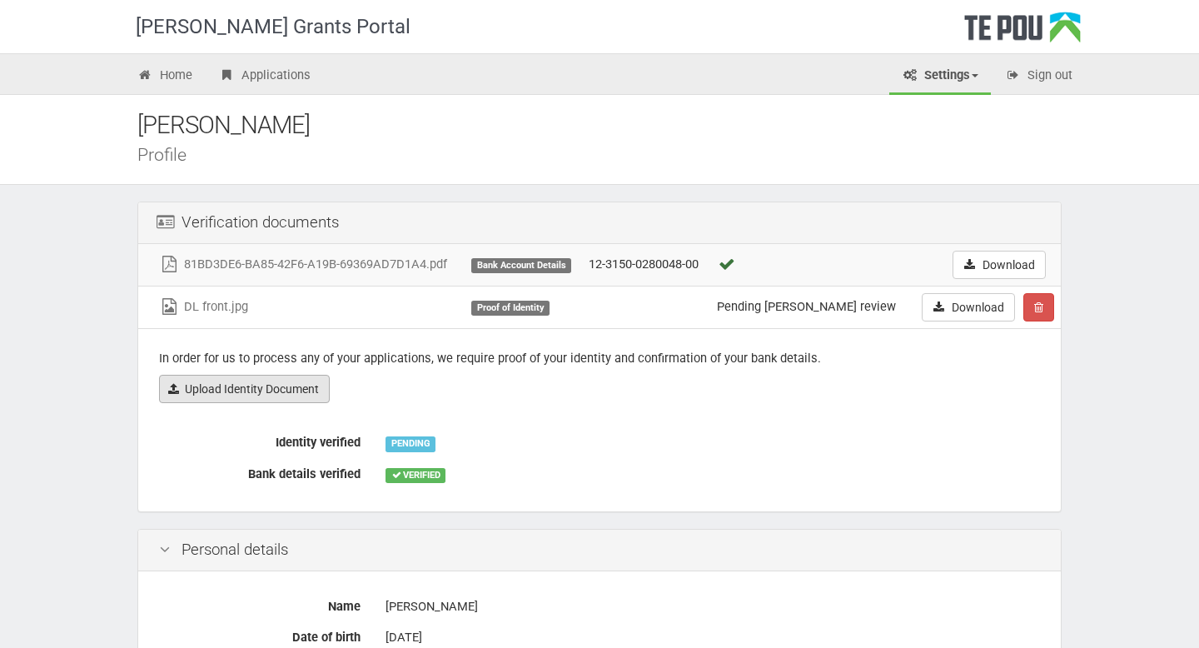
click at [296, 386] on link "Upload Identity Document" at bounding box center [244, 389] width 171 height 28
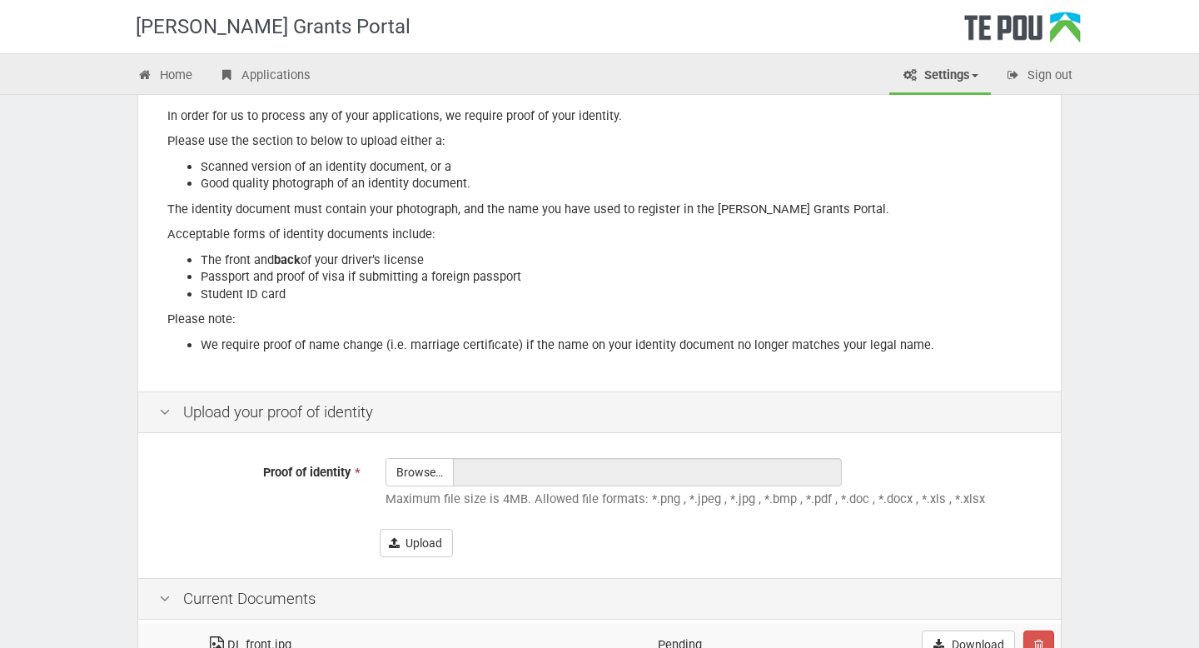
scroll to position [201, 0]
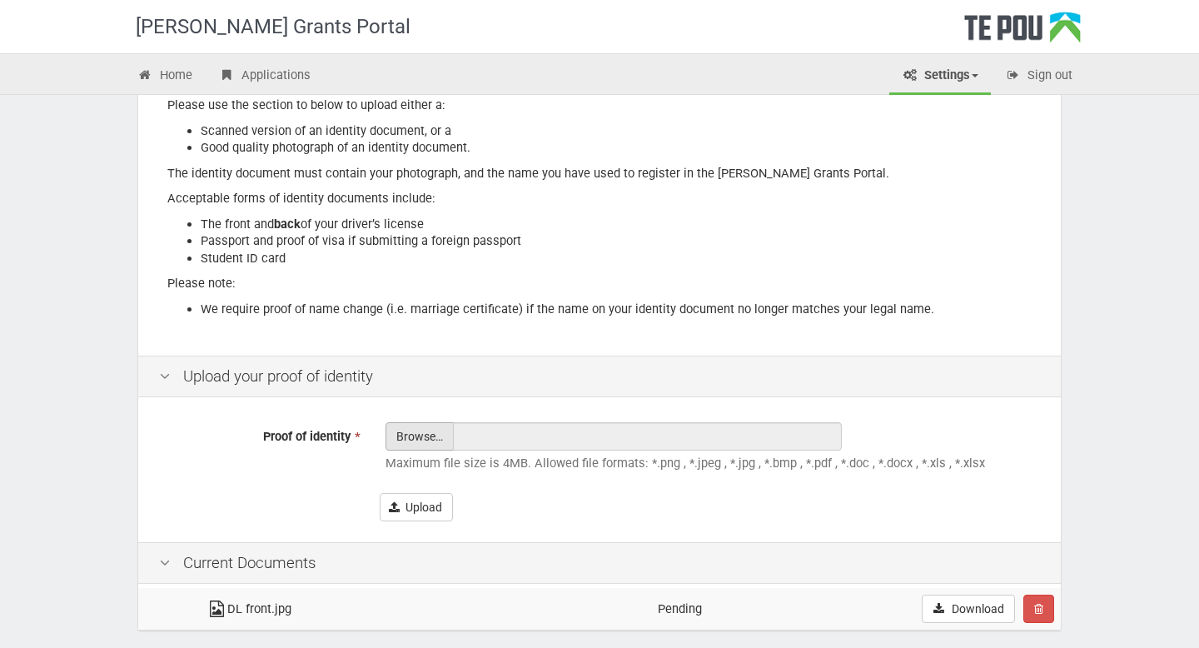
click at [425, 427] on input "Proof of identity *" at bounding box center [419, 482] width 67 height 119
type input "C:\fakepath\DL back.jpg"
type input "DL back.jpg"
click at [432, 510] on button "Upload" at bounding box center [416, 507] width 73 height 28
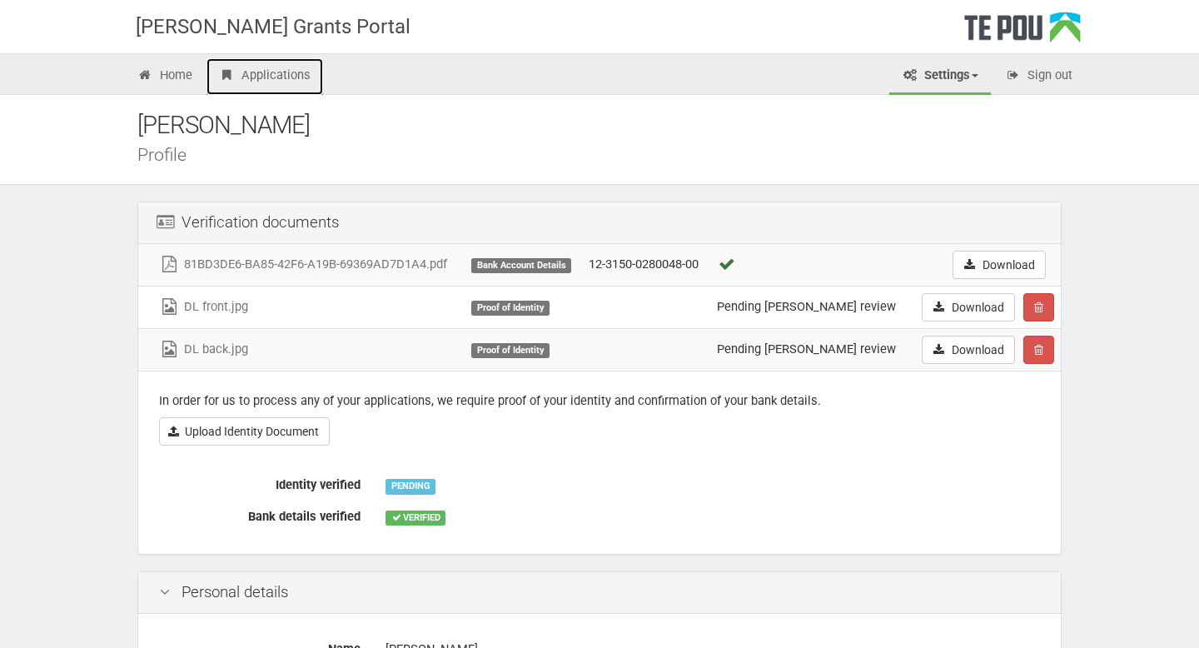
click at [278, 77] on link "Applications" at bounding box center [264, 76] width 117 height 37
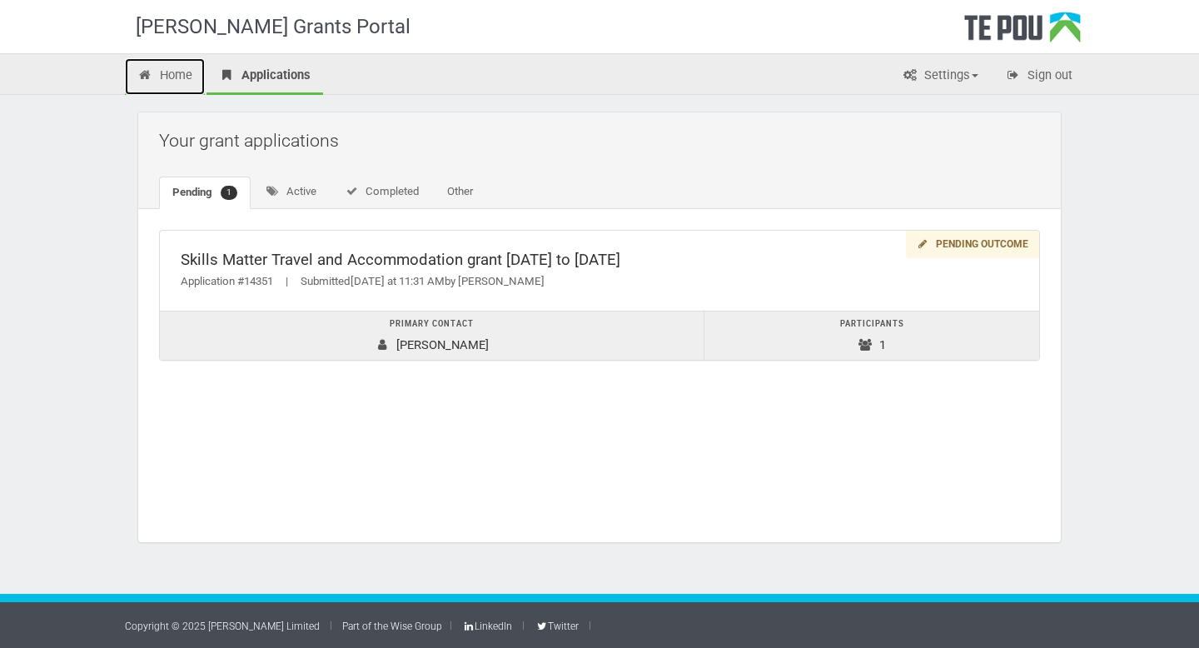
click at [182, 74] on link "Home" at bounding box center [165, 76] width 80 height 37
